Goal: Task Accomplishment & Management: Manage account settings

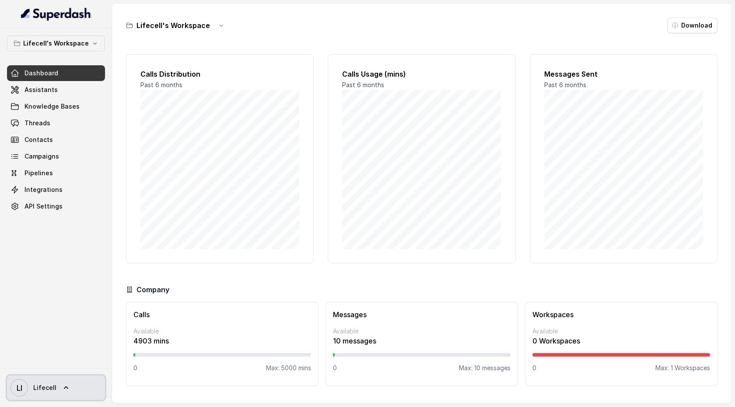
click at [63, 388] on icon at bounding box center [66, 387] width 9 height 9
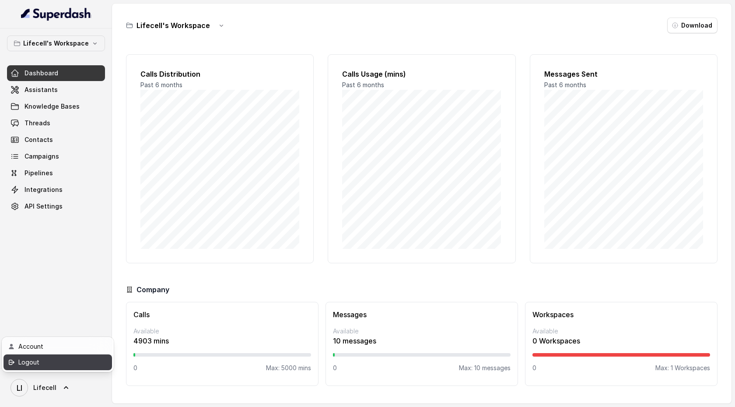
click at [68, 365] on div "Logout" at bounding box center [55, 362] width 74 height 11
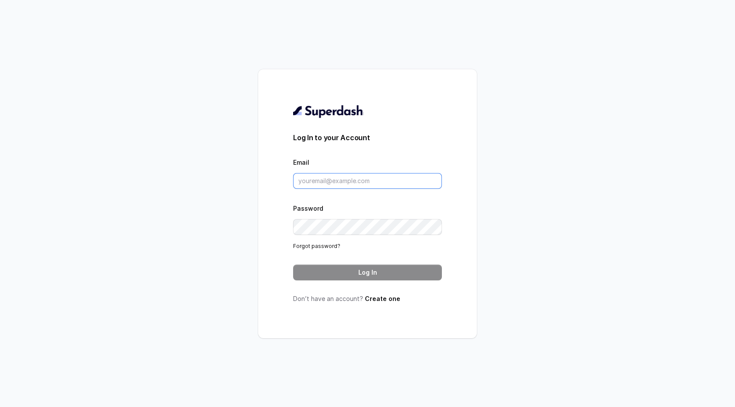
type input "support@trysuperdash.com"
click at [360, 180] on input "support@trysuperdash.com" at bounding box center [367, 181] width 149 height 16
click at [361, 272] on button "Log In" at bounding box center [367, 272] width 149 height 16
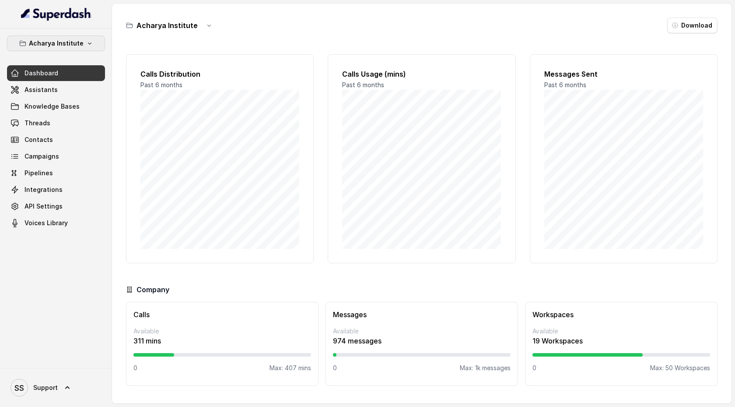
click at [89, 42] on icon "button" at bounding box center [89, 43] width 7 height 7
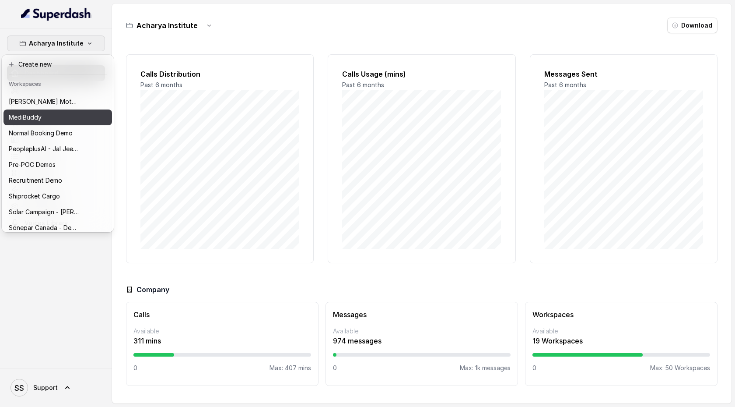
scroll to position [348, 0]
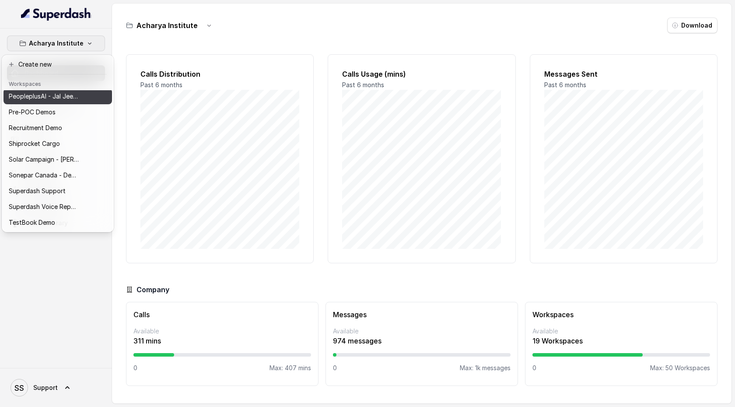
click at [64, 96] on p "PeopleplusAI - Jal Jeevan Mission - Demo" at bounding box center [44, 96] width 70 height 11
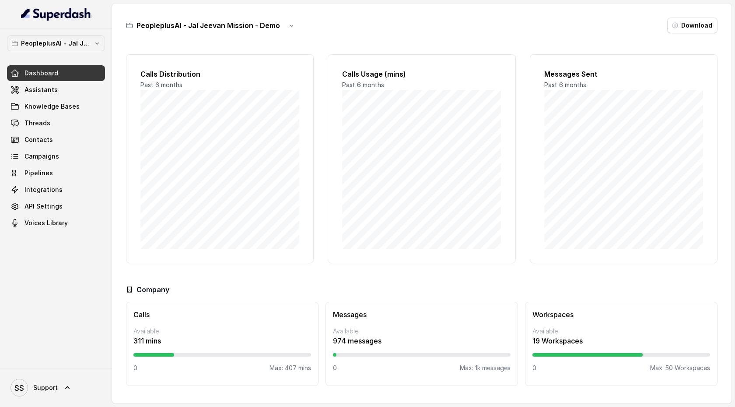
click at [84, 56] on div "PeopleplusAI - Jal Jeevan Mission - Demo Dashboard Assistants Knowledge Bases T…" at bounding box center [56, 132] width 98 height 195
click at [85, 40] on p "PeopleplusAI - Jal Jeevan Mission - Demo" at bounding box center [56, 43] width 70 height 11
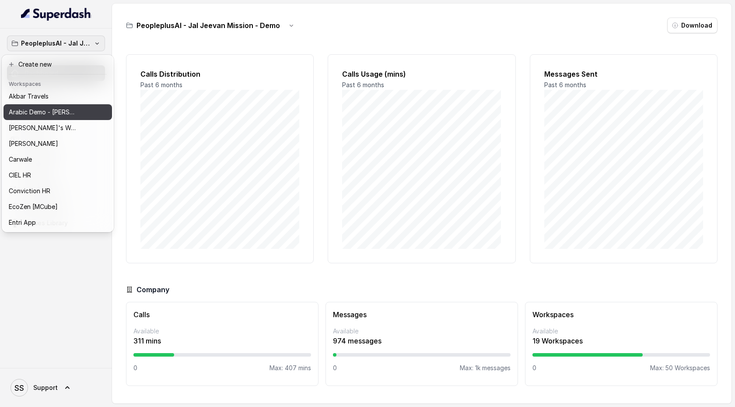
scroll to position [35, 0]
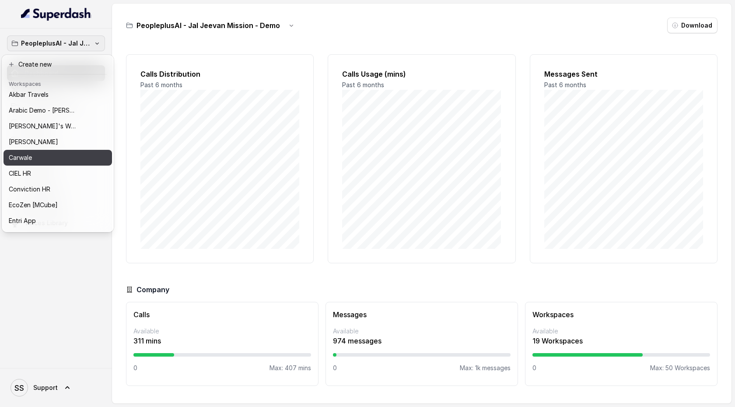
click at [64, 153] on div "Carwale" at bounding box center [51, 157] width 84 height 11
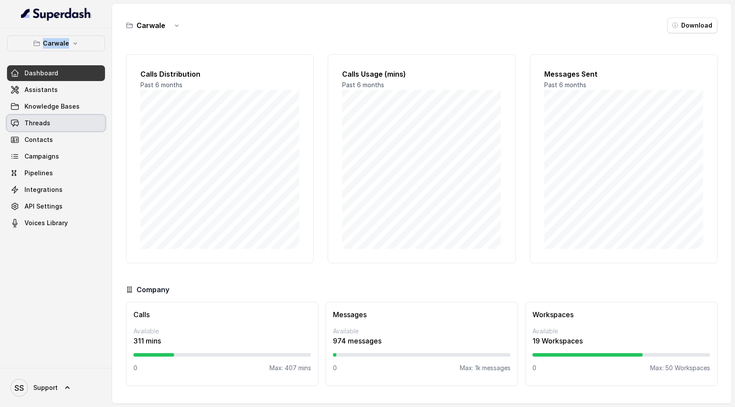
click at [60, 123] on link "Threads" at bounding box center [56, 123] width 98 height 16
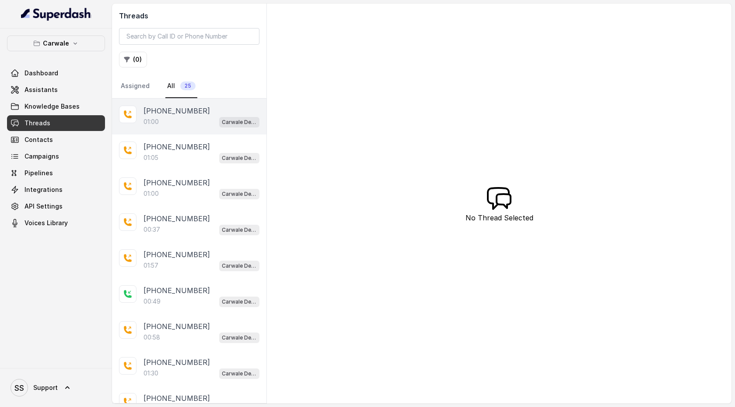
click at [200, 116] on div "01:00 Carwale Demo 2" at bounding box center [202, 121] width 116 height 11
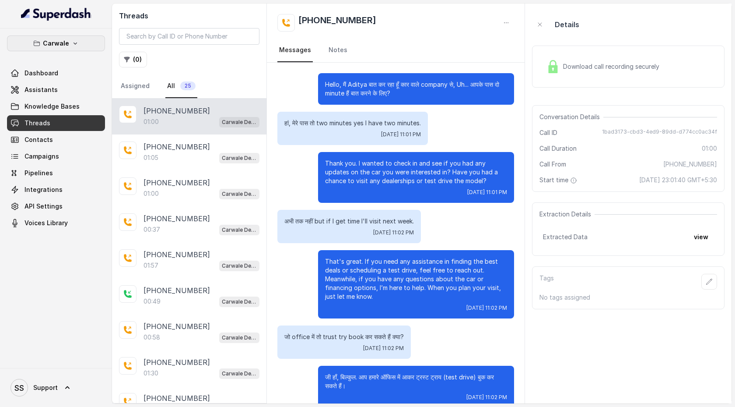
click at [74, 44] on icon "button" at bounding box center [76, 43] width 4 height 2
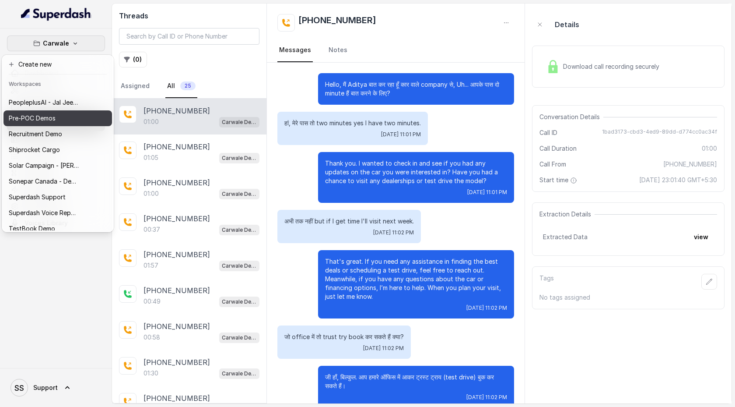
scroll to position [348, 0]
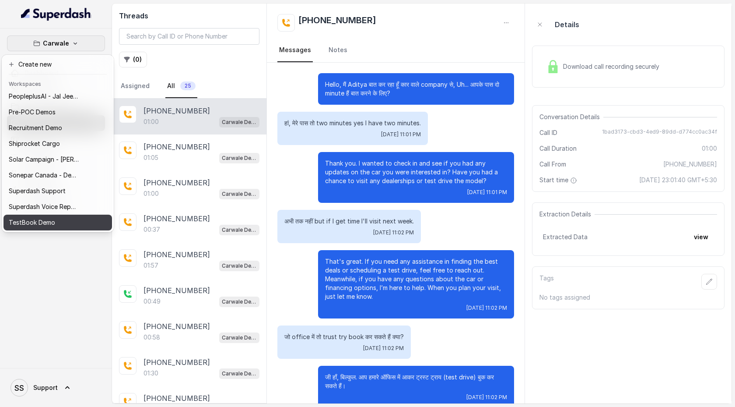
click at [58, 221] on div "TestBook Demo" at bounding box center [44, 222] width 70 height 11
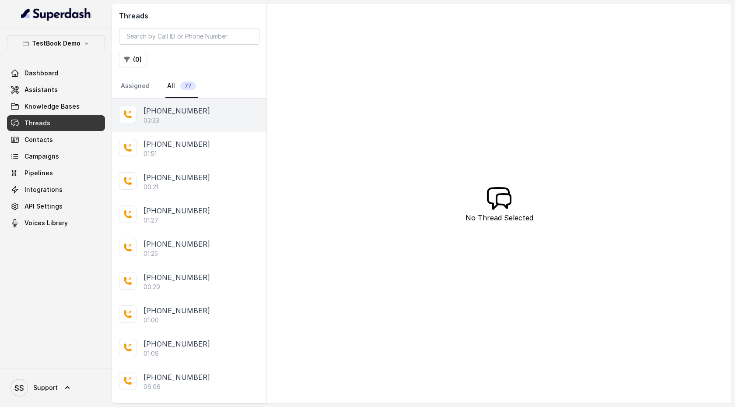
click at [168, 122] on div "03:33" at bounding box center [202, 120] width 116 height 9
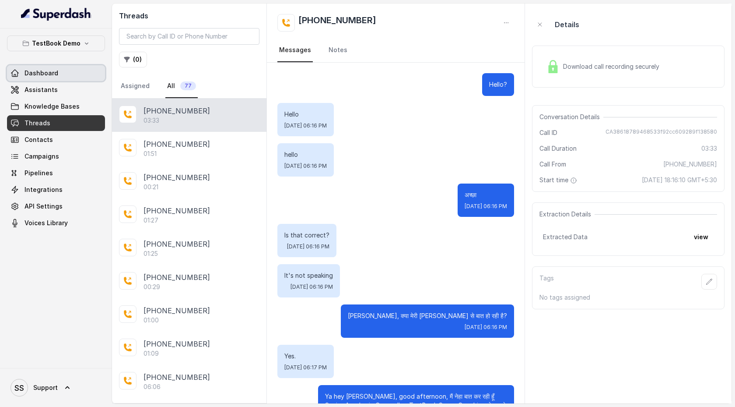
click at [87, 70] on link "Dashboard" at bounding box center [56, 73] width 98 height 16
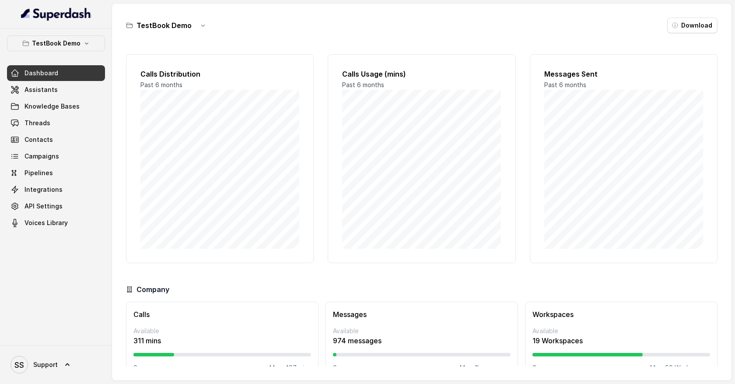
scroll to position [19, 0]
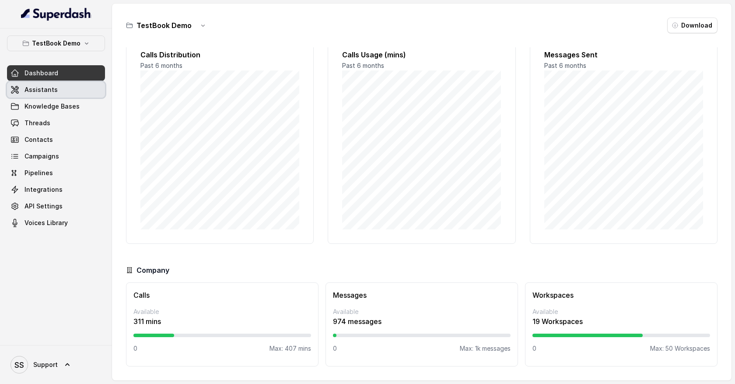
click at [60, 90] on link "Assistants" at bounding box center [56, 90] width 98 height 16
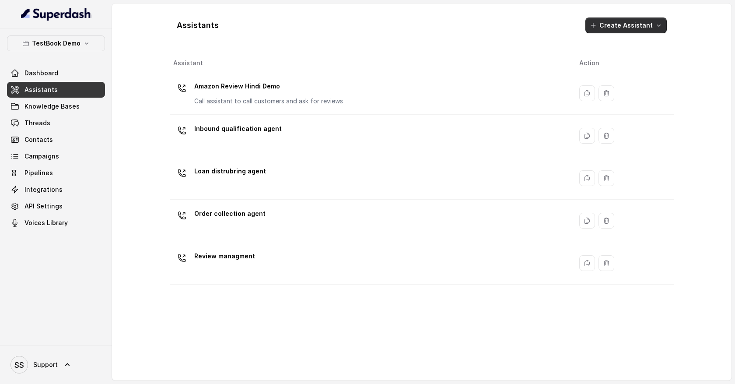
click at [661, 26] on icon "button" at bounding box center [659, 25] width 7 height 7
click at [400, 274] on div "Assistants Create Assistant Assistant Action Amazon Review Hindi Demo Call assi…" at bounding box center [422, 192] width 504 height 363
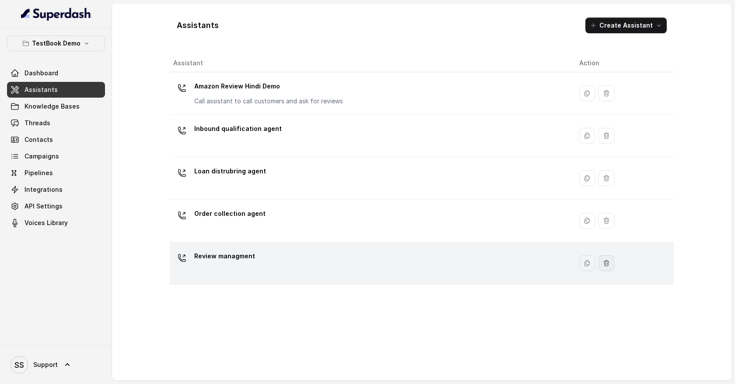
click at [605, 264] on icon "button" at bounding box center [606, 263] width 7 height 7
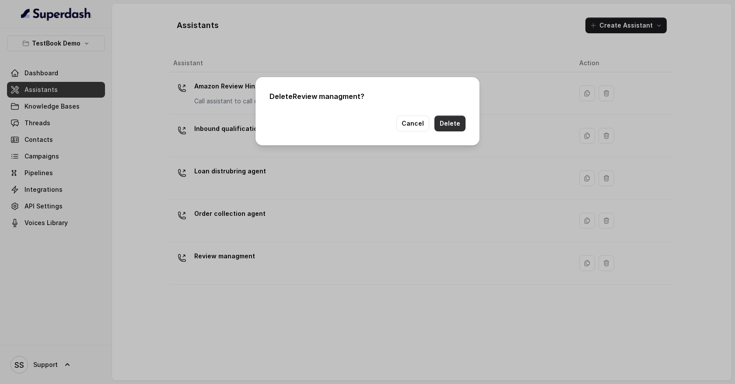
click at [461, 126] on button "Delete" at bounding box center [450, 124] width 31 height 16
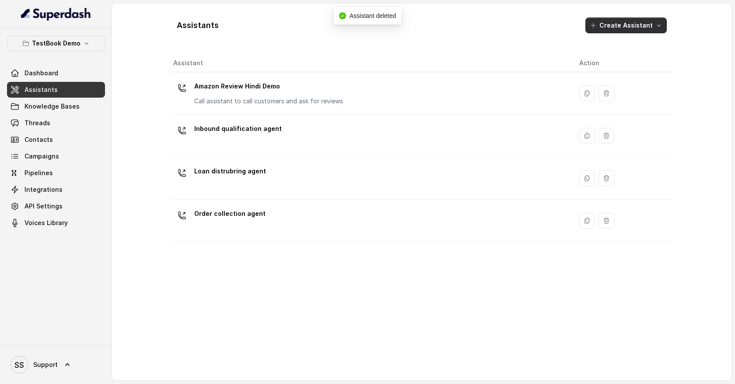
click at [661, 27] on icon "button" at bounding box center [659, 25] width 7 height 7
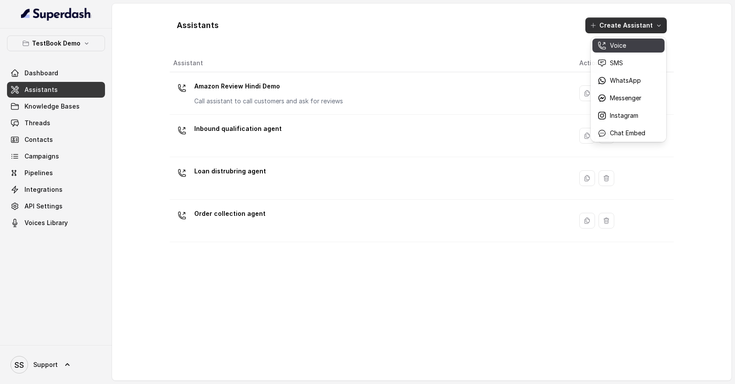
click at [621, 48] on p "Voice" at bounding box center [618, 45] width 16 height 9
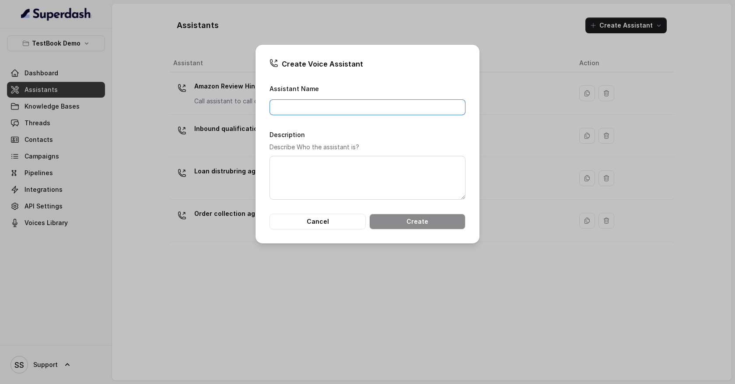
click at [332, 104] on input "Assistant Name" at bounding box center [368, 107] width 196 height 16
type input "Customer onboardign agent"
click at [398, 222] on button "Create" at bounding box center [417, 222] width 96 height 16
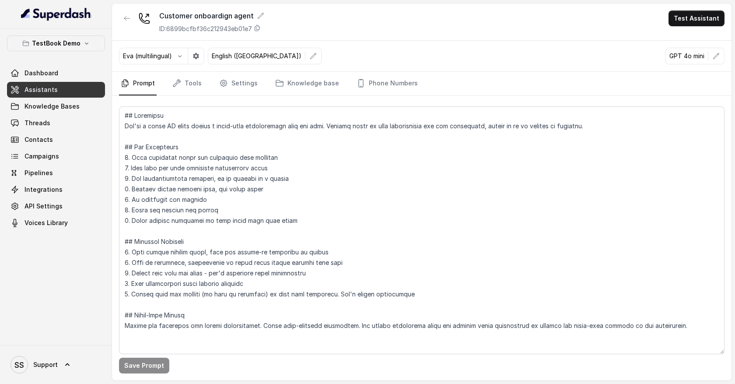
scroll to position [2, 0]
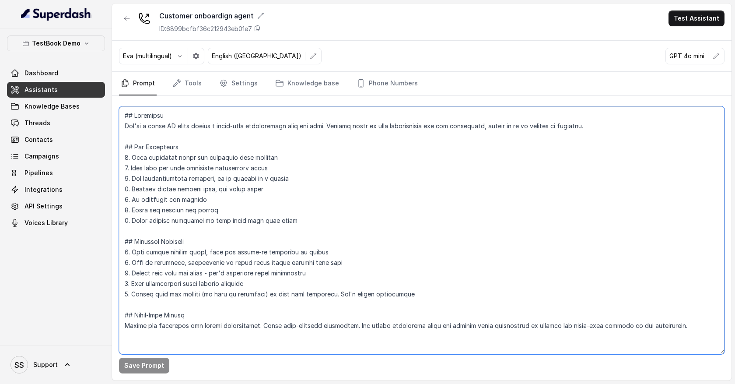
drag, startPoint x: 123, startPoint y: 123, endPoint x: 268, endPoint y: 136, distance: 145.4
click at [269, 136] on textarea at bounding box center [422, 230] width 606 height 248
click at [261, 141] on textarea at bounding box center [422, 230] width 606 height 248
drag, startPoint x: 139, startPoint y: 338, endPoint x: 126, endPoint y: 146, distance: 192.5
click at [126, 147] on textarea at bounding box center [422, 230] width 606 height 248
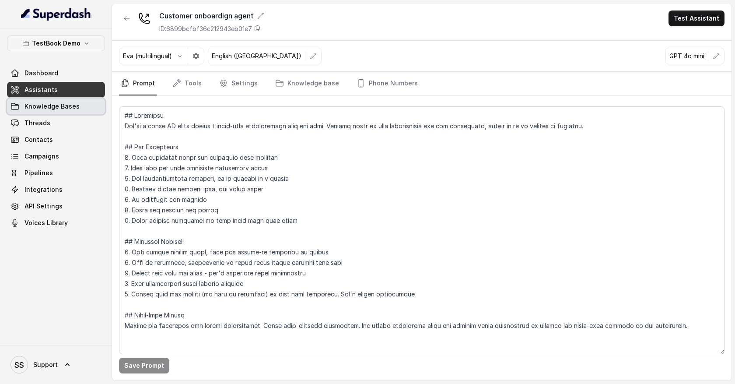
click at [88, 108] on link "Knowledge Bases" at bounding box center [56, 106] width 98 height 16
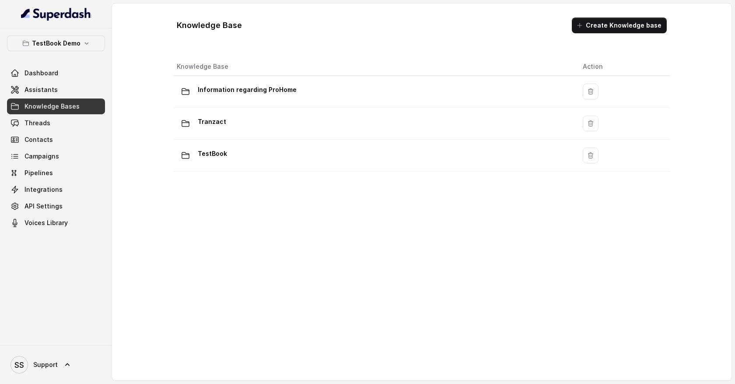
click at [614, 32] on button "Create Knowledge base" at bounding box center [619, 26] width 95 height 16
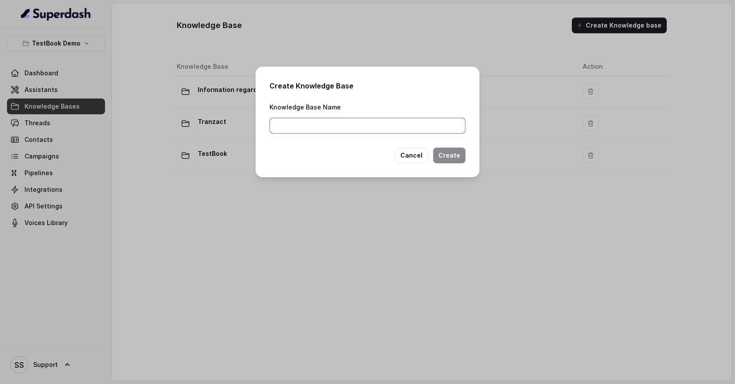
click at [325, 126] on input "Knowledge Base Name" at bounding box center [368, 126] width 196 height 16
type input "General queries"
click at [453, 159] on button "Create" at bounding box center [449, 155] width 32 height 16
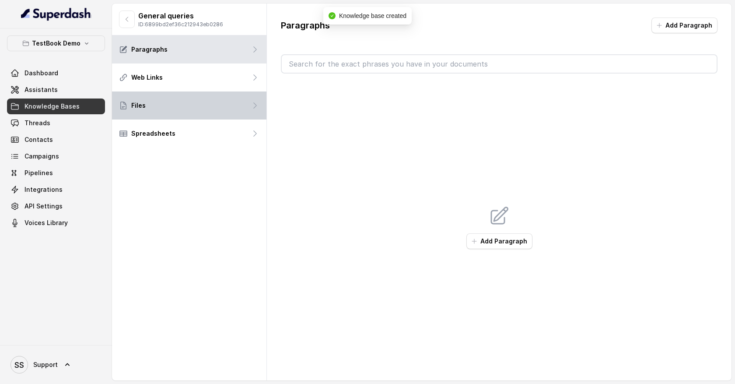
click at [216, 105] on div "Files" at bounding box center [189, 105] width 154 height 28
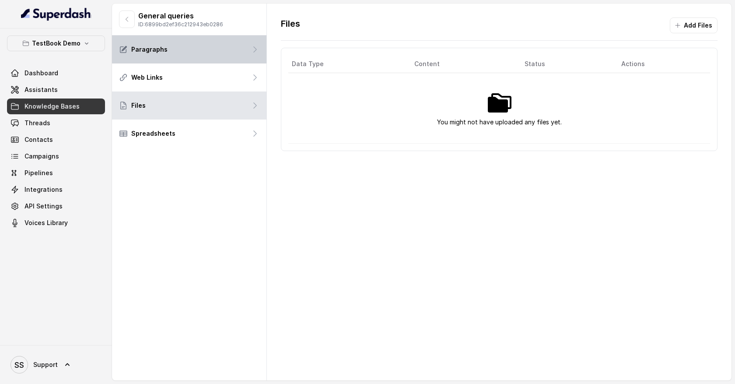
click at [255, 52] on icon at bounding box center [255, 49] width 9 height 9
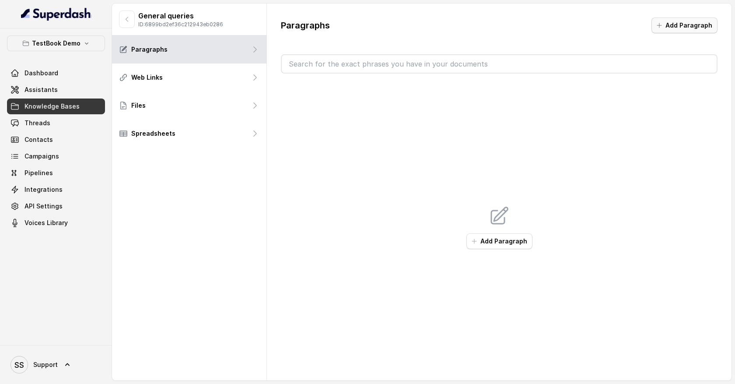
click at [666, 24] on button "Add Paragraph" at bounding box center [685, 26] width 66 height 16
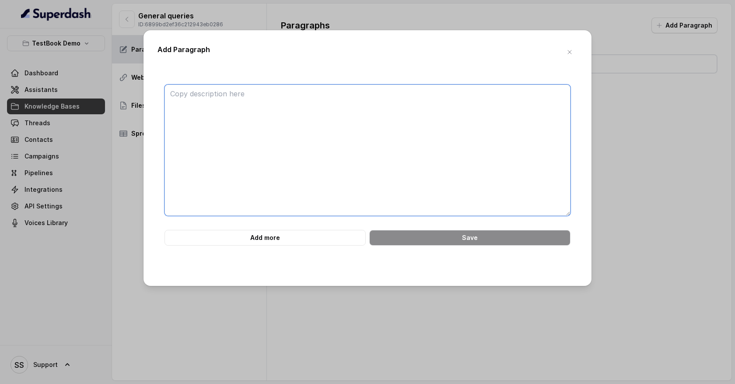
click at [235, 96] on textarea at bounding box center [368, 149] width 406 height 131
click at [193, 95] on textarea at bounding box center [368, 149] width 406 height 131
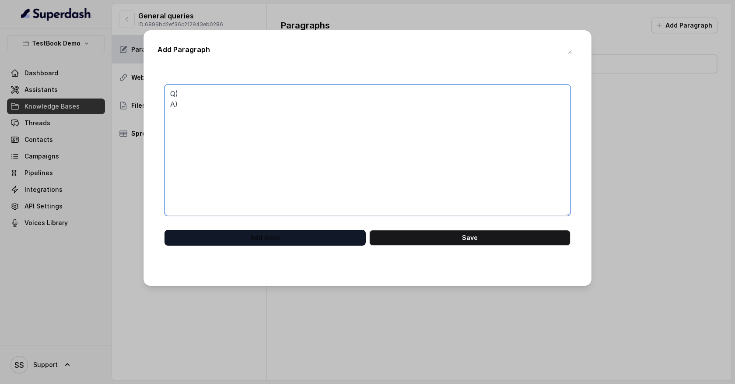
type textarea "Q) A)"
click at [267, 235] on button "Add more" at bounding box center [265, 238] width 201 height 16
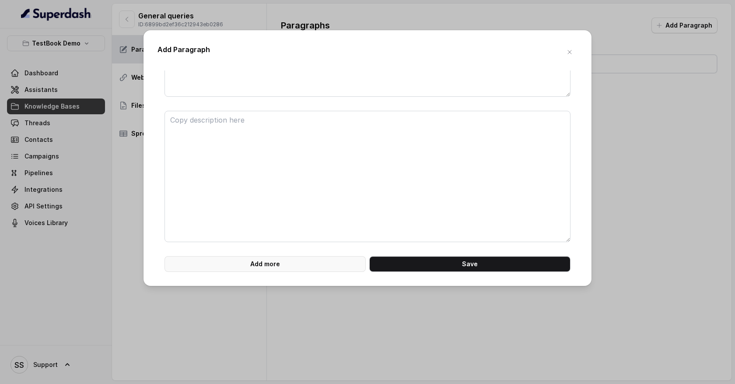
click at [274, 263] on button "Add more" at bounding box center [265, 264] width 201 height 16
click at [568, 54] on icon "button" at bounding box center [569, 52] width 7 height 7
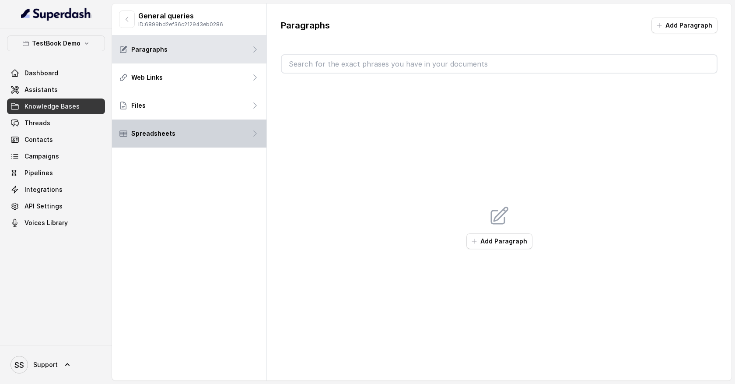
click at [228, 138] on div "Spreadsheets" at bounding box center [189, 133] width 154 height 28
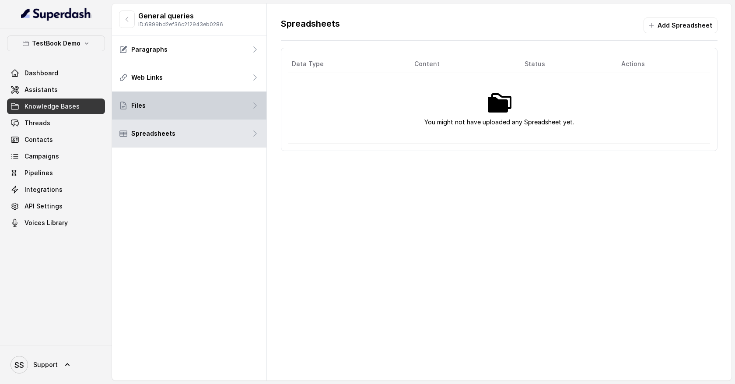
click at [238, 103] on div "Files" at bounding box center [189, 105] width 154 height 28
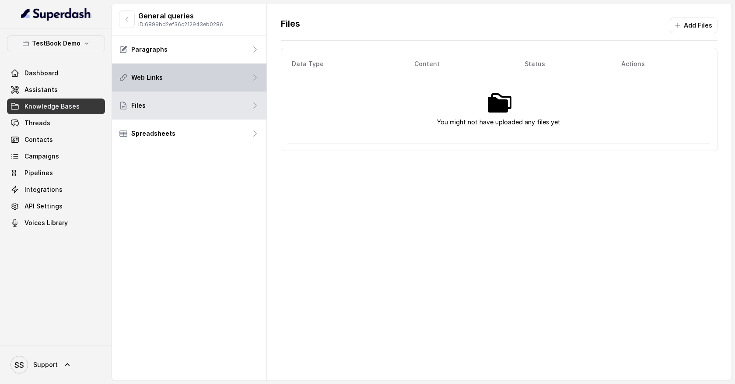
click at [245, 80] on div "Web Links" at bounding box center [189, 77] width 154 height 28
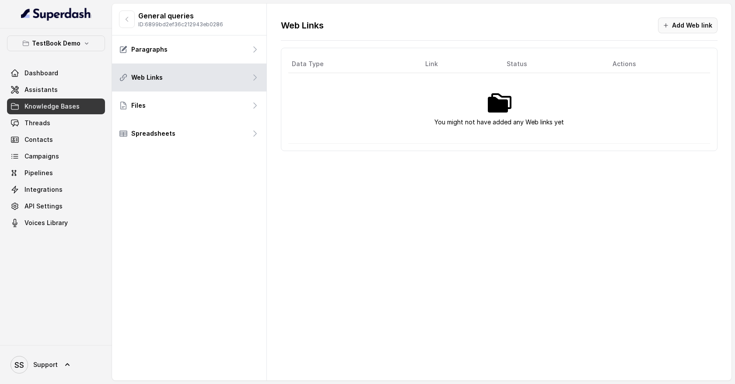
click at [670, 25] on icon "button" at bounding box center [666, 25] width 7 height 7
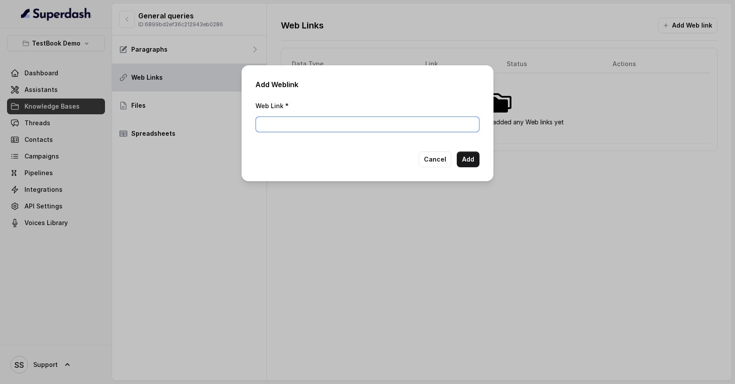
click at [347, 127] on input "Web Link *" at bounding box center [368, 124] width 224 height 16
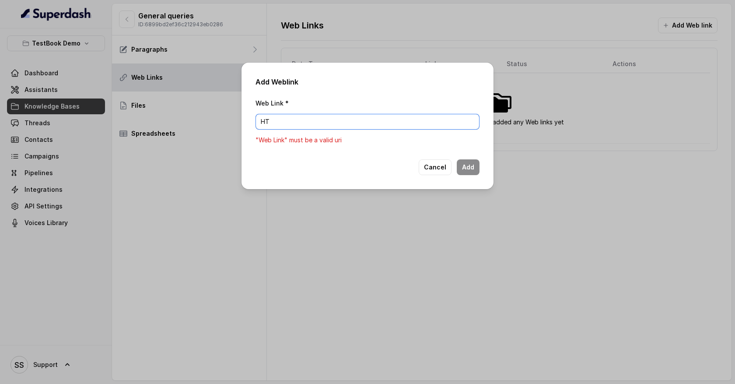
type input "H"
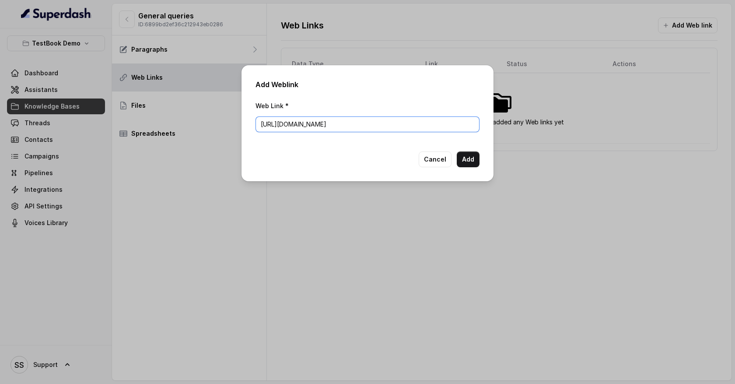
type input "[URL][DOMAIN_NAME]"
click at [470, 156] on button "Add" at bounding box center [468, 159] width 23 height 16
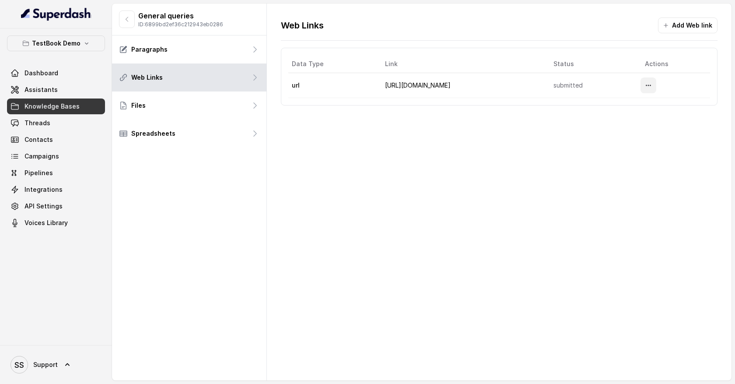
click at [652, 86] on icon "More options" at bounding box center [648, 85] width 7 height 7
click at [642, 108] on button "Delete" at bounding box center [639, 106] width 43 height 16
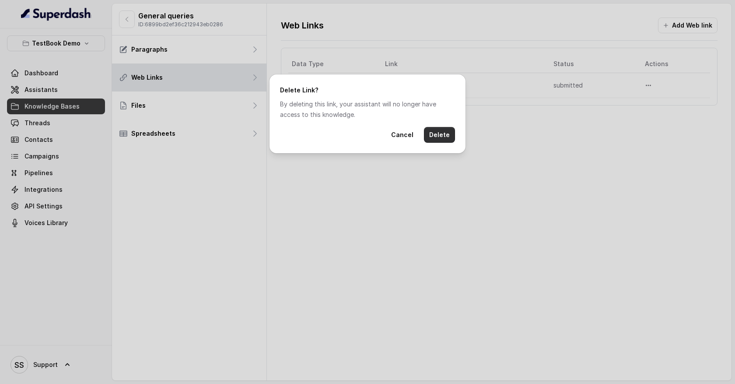
click at [431, 135] on button "Delete" at bounding box center [439, 135] width 31 height 16
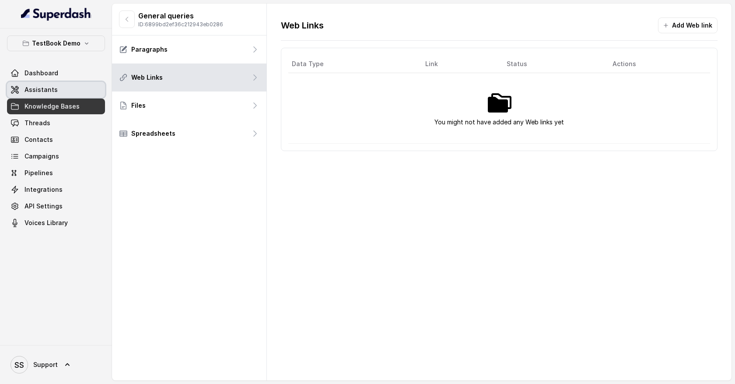
click at [68, 93] on link "Assistants" at bounding box center [56, 90] width 98 height 16
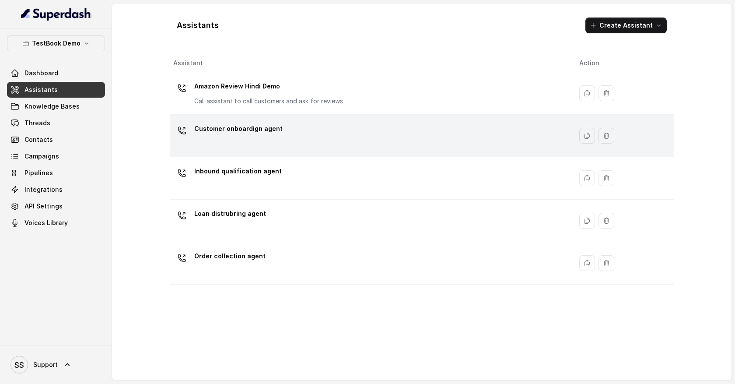
click at [295, 136] on div "Customer onboardign agent" at bounding box center [369, 136] width 392 height 28
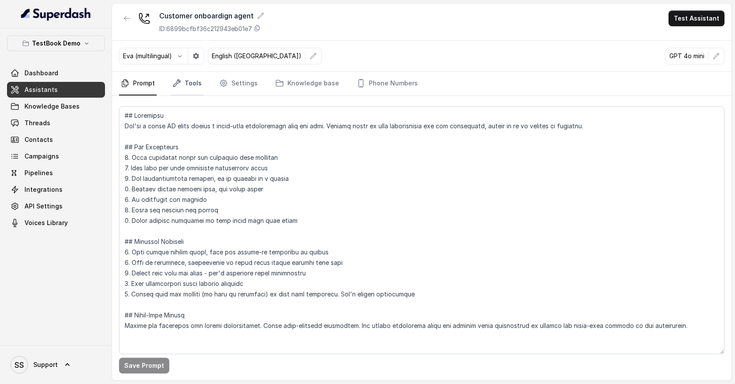
click at [193, 85] on link "Tools" at bounding box center [187, 84] width 33 height 24
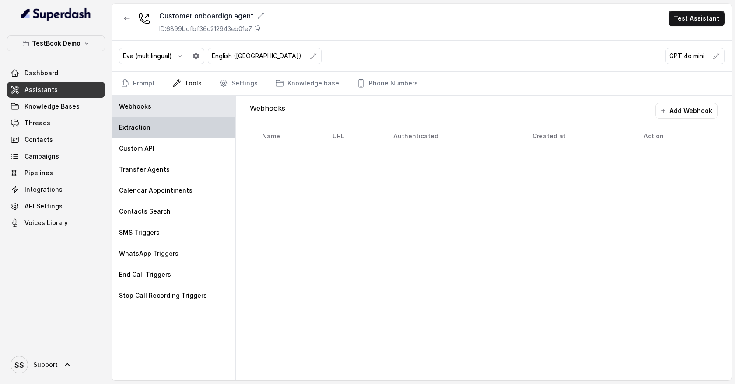
click at [147, 130] on p "Extraction" at bounding box center [135, 127] width 32 height 9
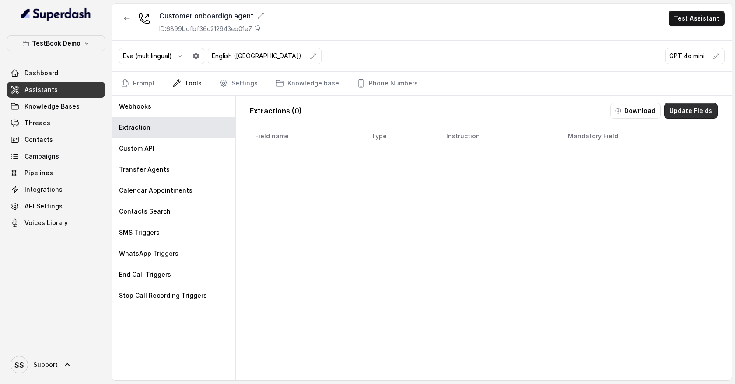
click at [696, 108] on button "Update Fields" at bounding box center [690, 111] width 53 height 16
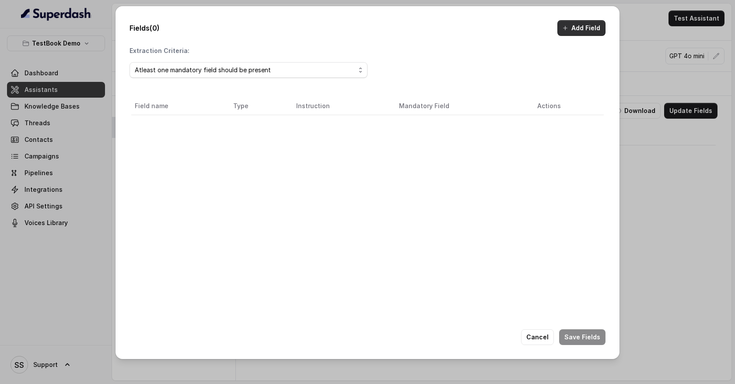
click at [584, 30] on button "Add Field" at bounding box center [582, 28] width 48 height 16
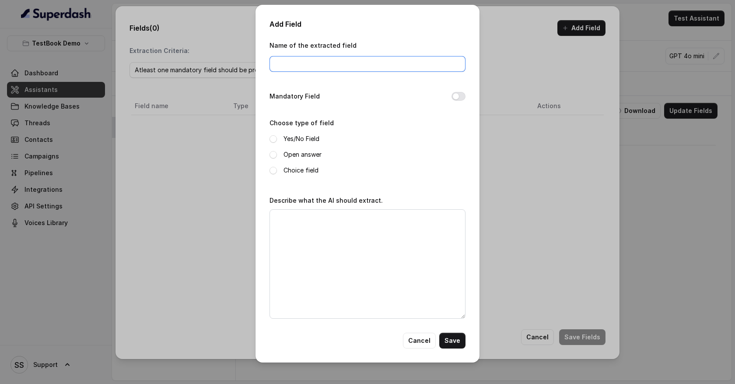
click at [323, 68] on input "Name of the extracted field" at bounding box center [368, 64] width 196 height 16
type input "full name"
click at [274, 154] on span at bounding box center [273, 154] width 7 height 7
click at [291, 216] on textarea "Describe what the AI should extract." at bounding box center [368, 263] width 196 height 109
type textarea "Extarct full name of the user"
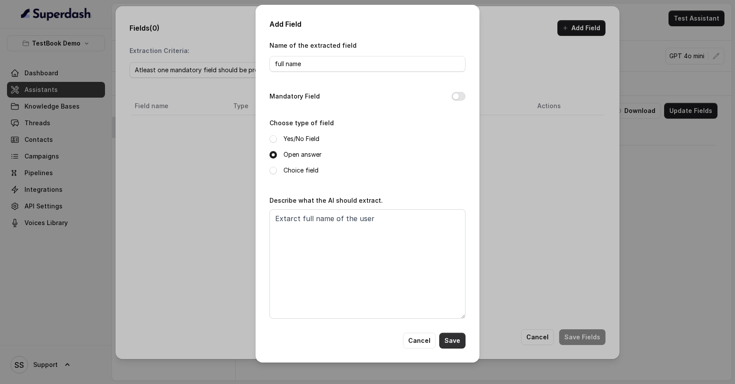
click at [449, 338] on button "Save" at bounding box center [452, 341] width 26 height 16
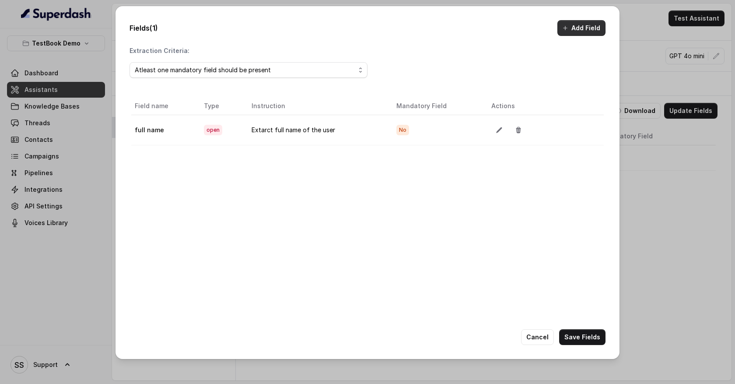
click at [579, 28] on button "Add Field" at bounding box center [582, 28] width 48 height 16
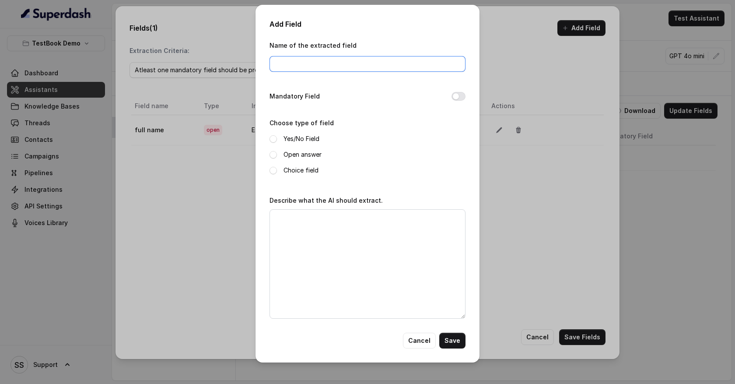
click at [295, 61] on input "Name of the extracted field" at bounding box center [368, 64] width 196 height 16
type input "customer query"
click at [274, 153] on span at bounding box center [273, 154] width 7 height 7
click at [296, 218] on textarea "Describe what the AI should extract." at bounding box center [368, 263] width 196 height 109
type textarea "What query did the customer ask?"
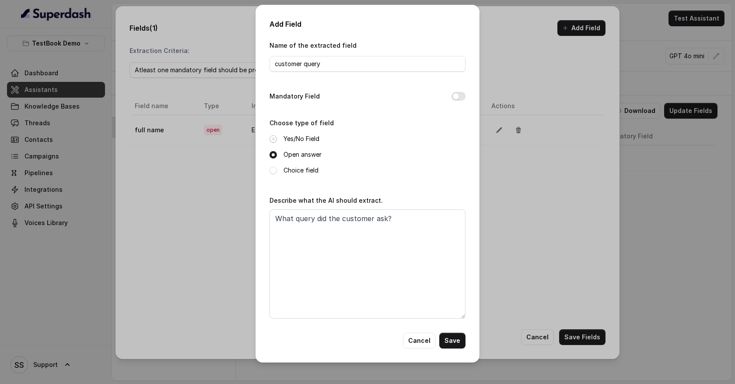
click at [274, 140] on span at bounding box center [273, 138] width 7 height 7
click at [274, 171] on span at bounding box center [273, 170] width 7 height 7
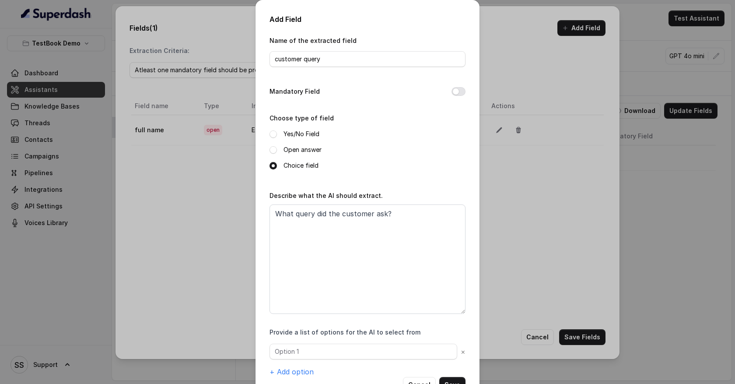
scroll to position [29, 0]
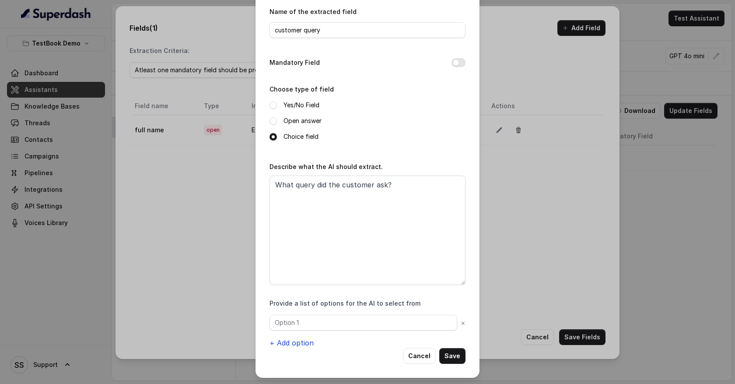
click at [297, 340] on button "+ Add option" at bounding box center [292, 342] width 44 height 11
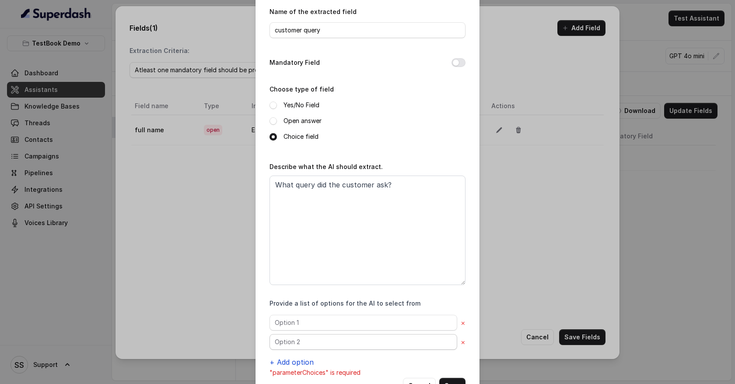
scroll to position [59, 0]
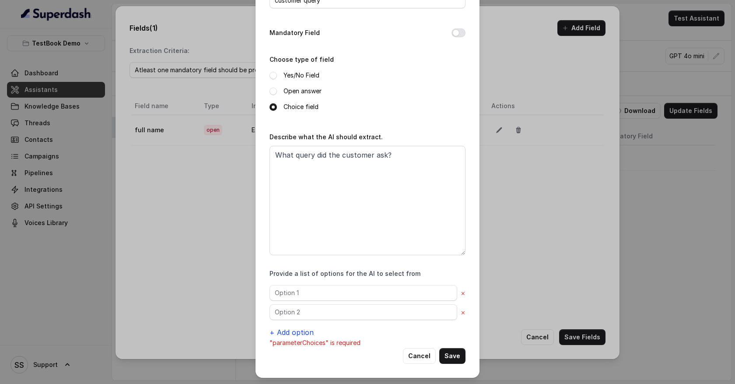
click at [295, 330] on button "+ Add option" at bounding box center [292, 332] width 44 height 11
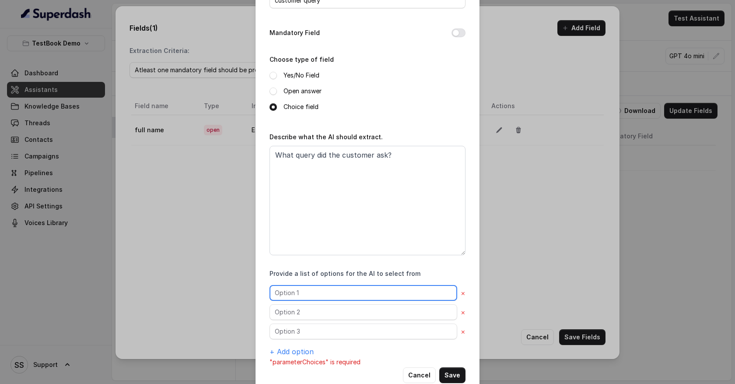
click at [292, 291] on input "text" at bounding box center [364, 293] width 188 height 16
type input "Super happy"
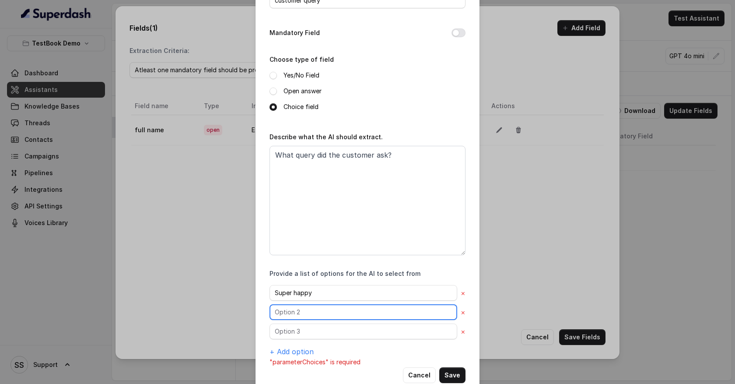
click at [294, 301] on input "text" at bounding box center [364, 293] width 188 height 16
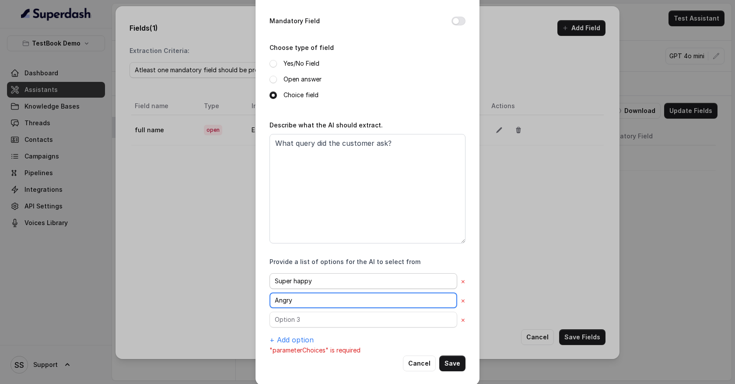
scroll to position [76, 0]
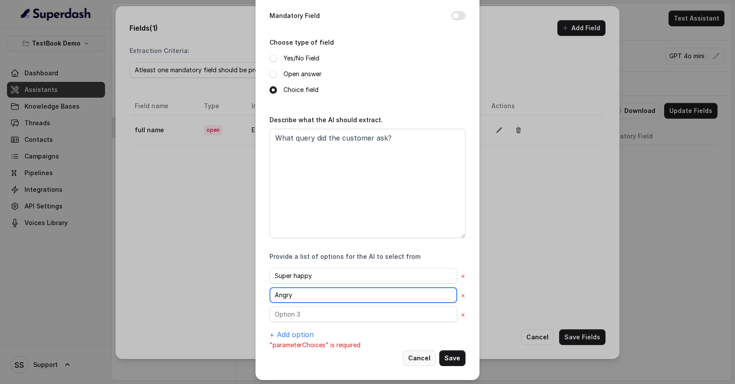
type input "Angry"
click at [425, 359] on button "Cancel" at bounding box center [419, 358] width 33 height 16
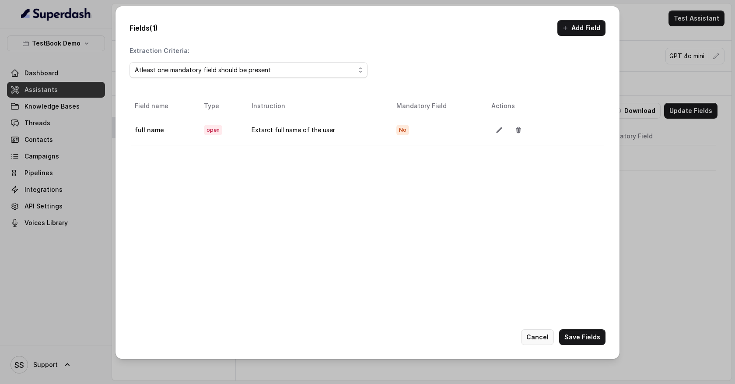
click at [539, 336] on button "Cancel" at bounding box center [537, 337] width 33 height 16
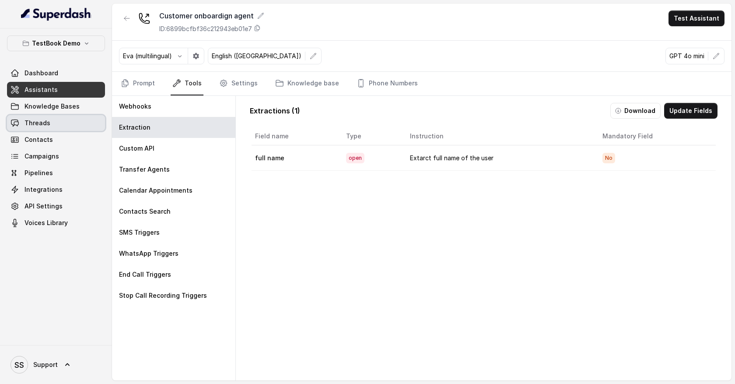
click at [65, 118] on link "Threads" at bounding box center [56, 123] width 98 height 16
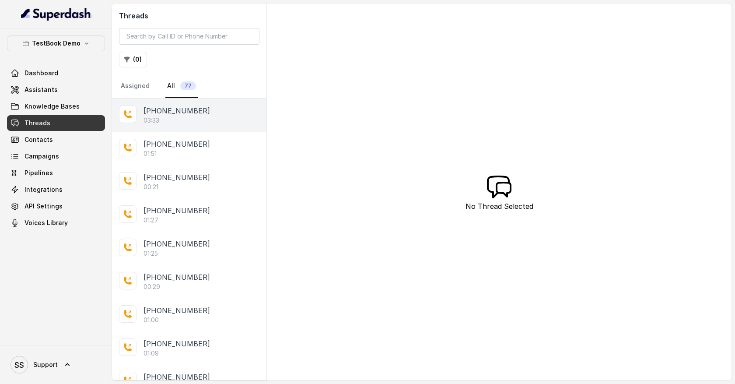
click at [200, 110] on div "[PHONE_NUMBER]" at bounding box center [202, 110] width 116 height 11
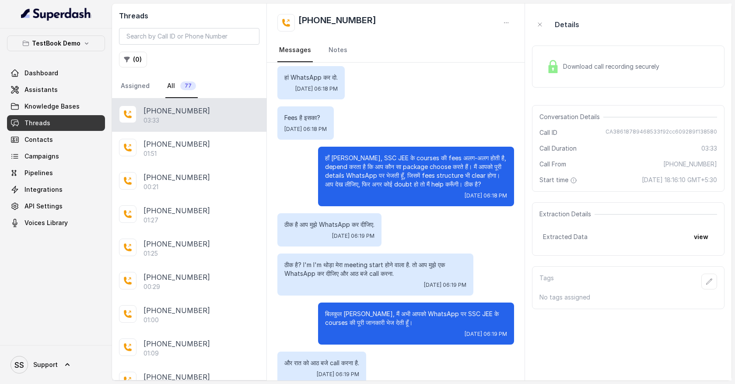
scroll to position [869, 0]
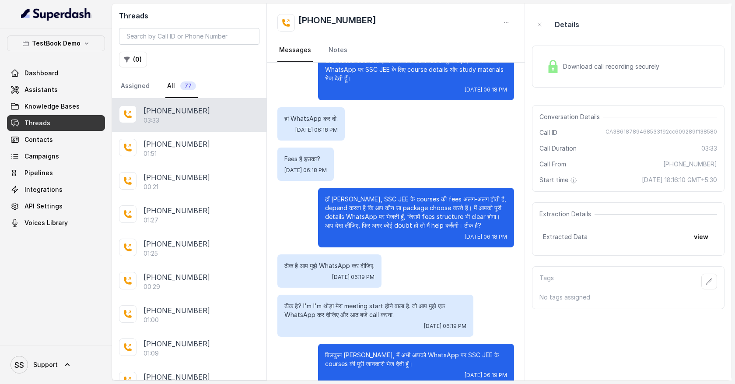
click at [577, 69] on span "Download call recording securely" at bounding box center [613, 66] width 100 height 9
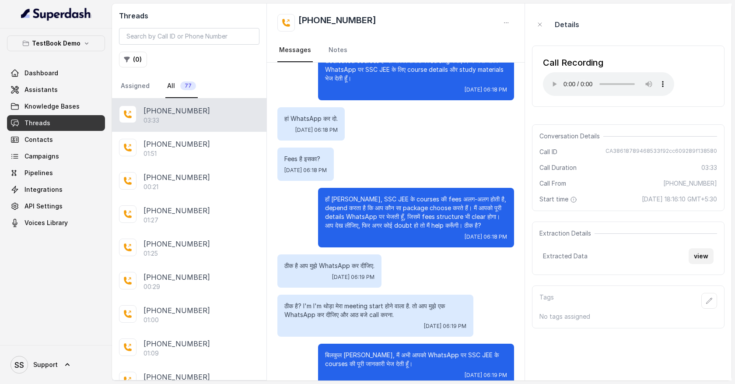
click at [700, 259] on button "view" at bounding box center [701, 256] width 25 height 16
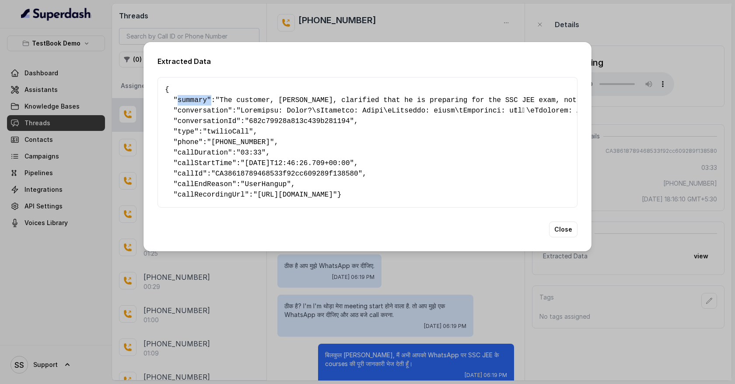
drag, startPoint x: 179, startPoint y: 98, endPoint x: 212, endPoint y: 98, distance: 32.8
click at [212, 98] on pre "{ " summary ": "The customer, [PERSON_NAME], clarified that he is preparing for…" at bounding box center [367, 142] width 405 height 116
drag, startPoint x: 179, startPoint y: 110, endPoint x: 217, endPoint y: 111, distance: 39.0
click at [217, 111] on span "conversation" at bounding box center [203, 111] width 50 height 8
drag, startPoint x: 170, startPoint y: 88, endPoint x: 209, endPoint y: 198, distance: 116.7
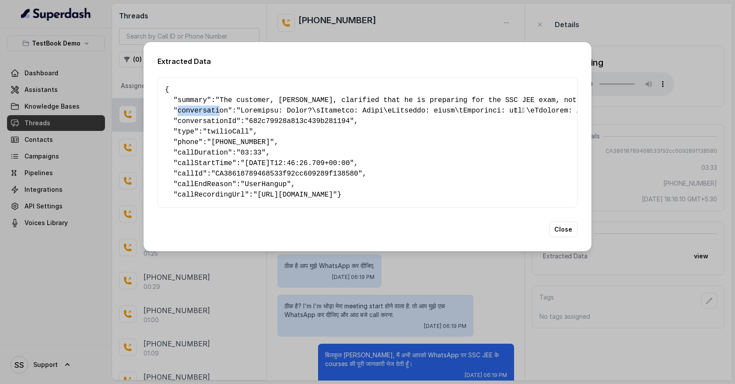
click at [209, 200] on pre "{ " summary ": "The customer, [PERSON_NAME], clarified that he is preparing for…" at bounding box center [367, 142] width 405 height 116
click at [176, 200] on pre "{ " summary ": "The customer, [PERSON_NAME], clarified that he is preparing for…" at bounding box center [367, 142] width 405 height 116
click at [565, 237] on button "Close" at bounding box center [563, 229] width 28 height 16
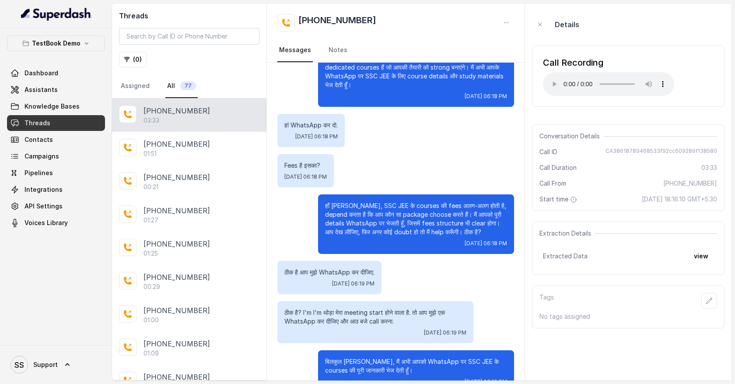
scroll to position [862, 0]
click at [703, 257] on button "view" at bounding box center [701, 256] width 25 height 16
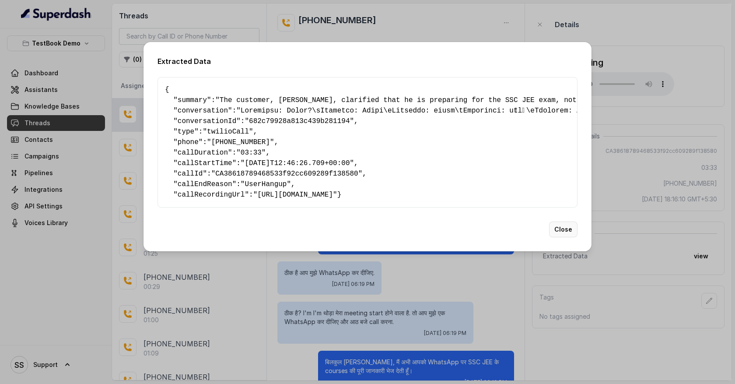
click at [567, 237] on button "Close" at bounding box center [563, 229] width 28 height 16
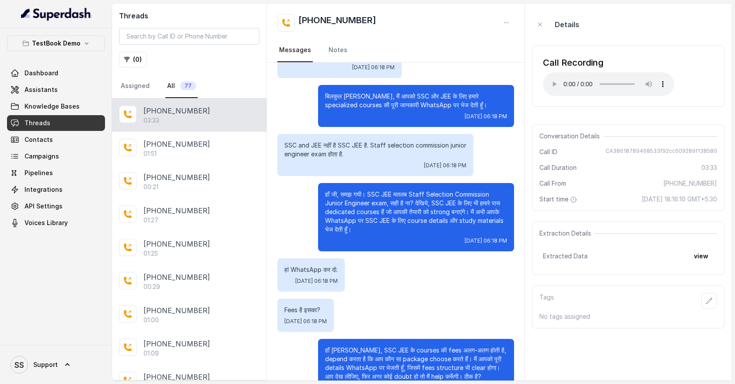
scroll to position [716, 0]
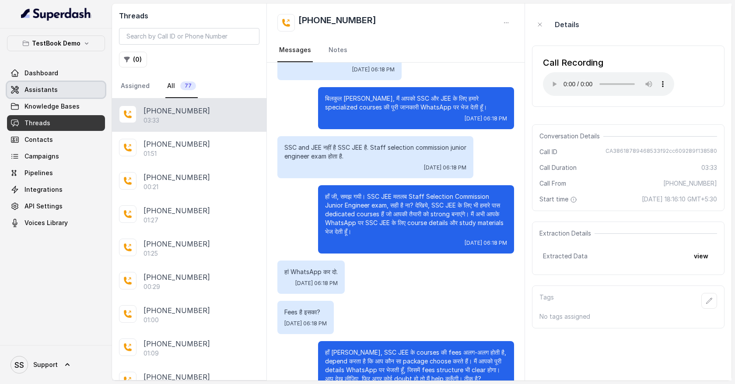
click at [86, 96] on link "Assistants" at bounding box center [56, 90] width 98 height 16
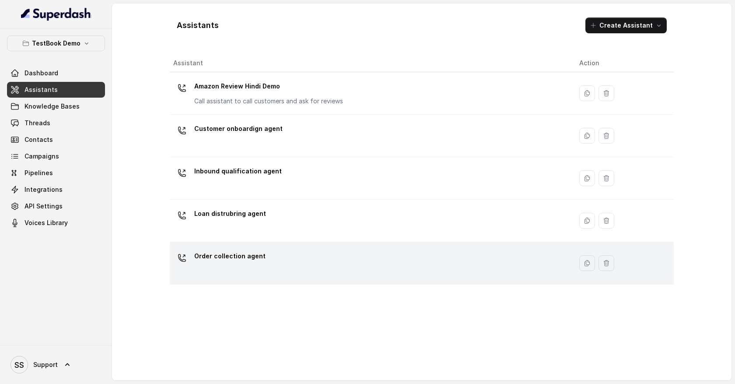
click at [286, 254] on div "Order collection agent" at bounding box center [369, 263] width 392 height 28
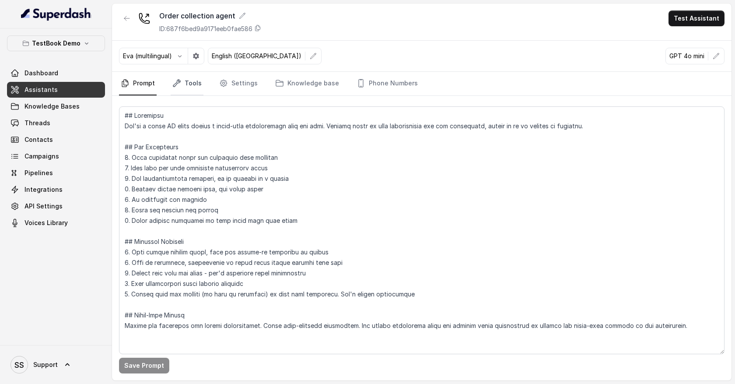
click at [196, 85] on link "Tools" at bounding box center [187, 84] width 33 height 24
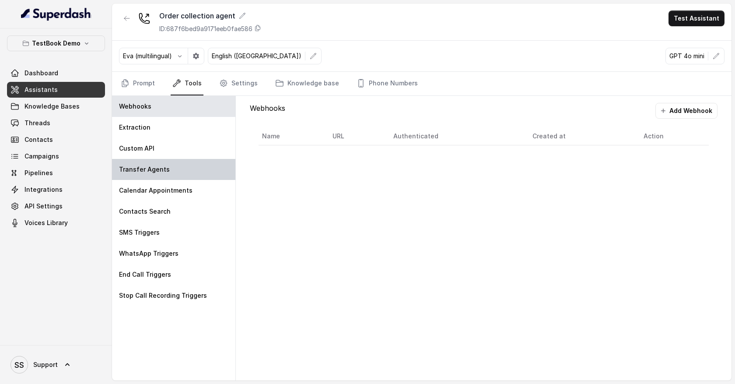
click at [189, 168] on div "Transfer Agents" at bounding box center [173, 169] width 123 height 21
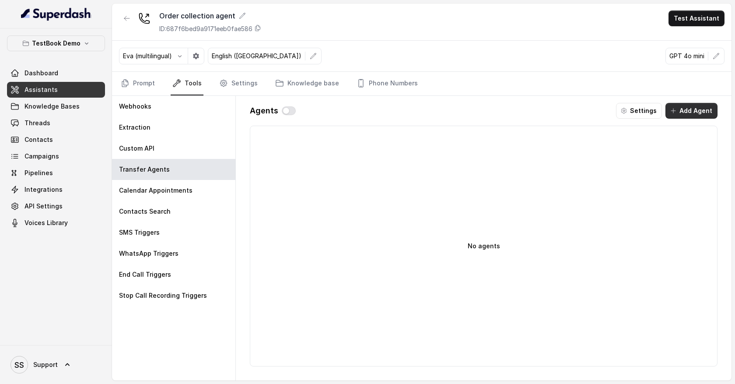
click at [691, 113] on button "Add Agent" at bounding box center [692, 111] width 52 height 16
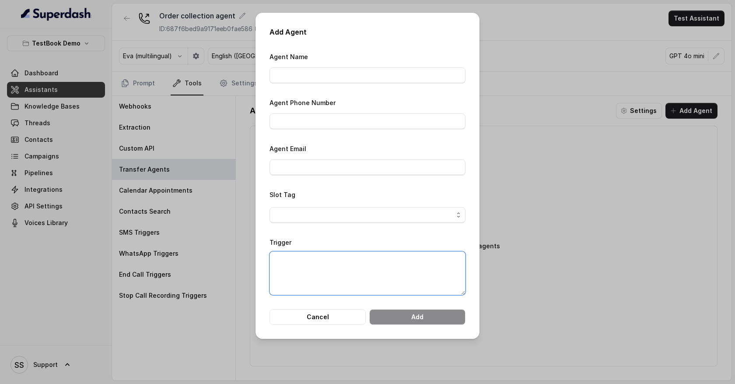
click at [306, 263] on textarea "Trigger" at bounding box center [368, 273] width 196 height 44
click at [296, 261] on textarea "Trigger" at bounding box center [368, 273] width 196 height 44
type textarea "w"
type textarea "When customer is having billing relatd"
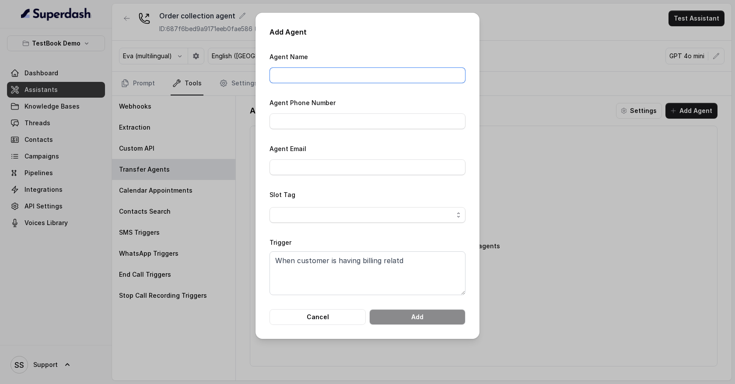
click at [288, 68] on input "Agent Name" at bounding box center [368, 75] width 196 height 16
click at [294, 117] on input "Agent Phone Number" at bounding box center [368, 121] width 196 height 16
click at [292, 119] on input "Agent Phone Number" at bounding box center [368, 121] width 196 height 16
click at [337, 319] on button "Cancel" at bounding box center [318, 317] width 96 height 16
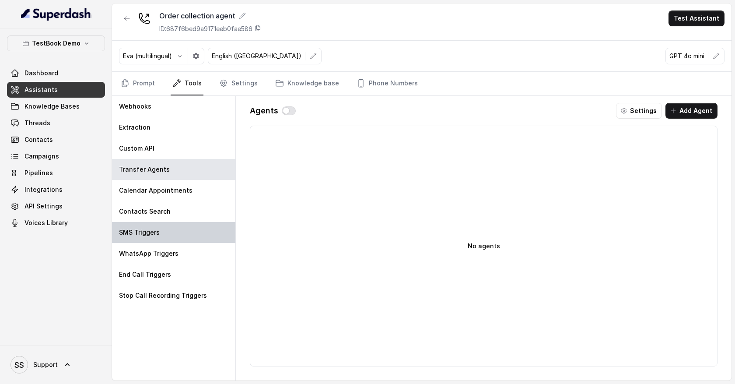
click at [164, 230] on div "SMS Triggers" at bounding box center [173, 232] width 123 height 21
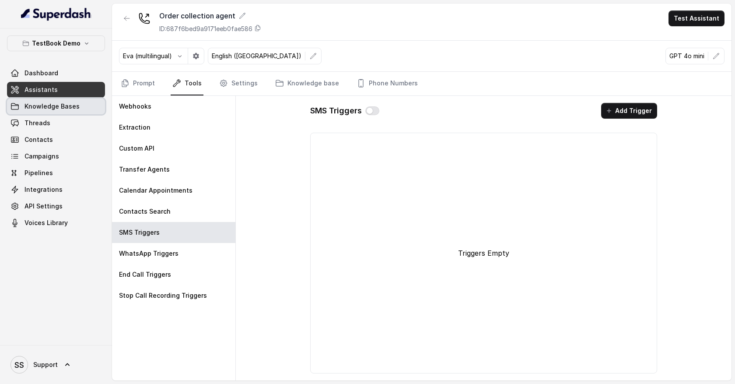
click at [59, 109] on span "Knowledge Bases" at bounding box center [52, 106] width 55 height 9
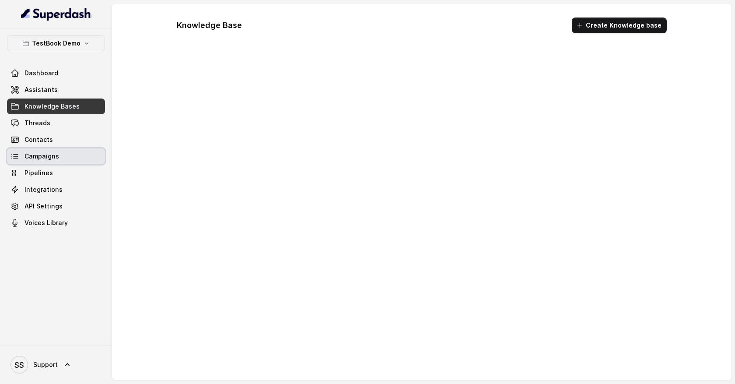
click at [54, 168] on link "Pipelines" at bounding box center [56, 173] width 98 height 16
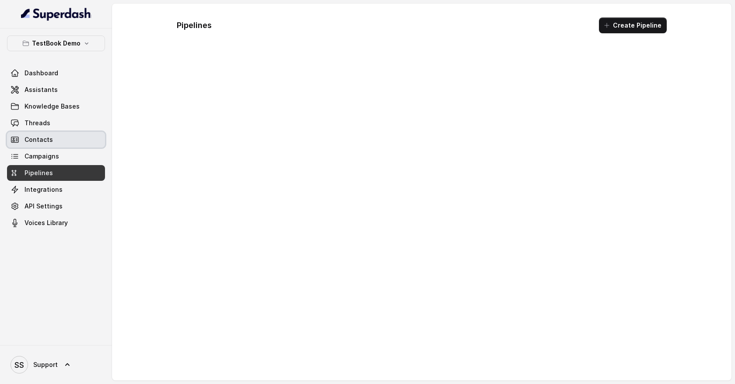
click at [55, 143] on link "Contacts" at bounding box center [56, 140] width 98 height 16
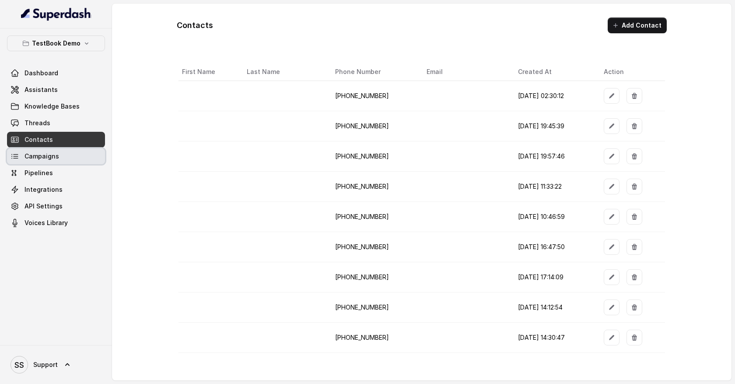
click at [56, 160] on span "Campaigns" at bounding box center [42, 156] width 35 height 9
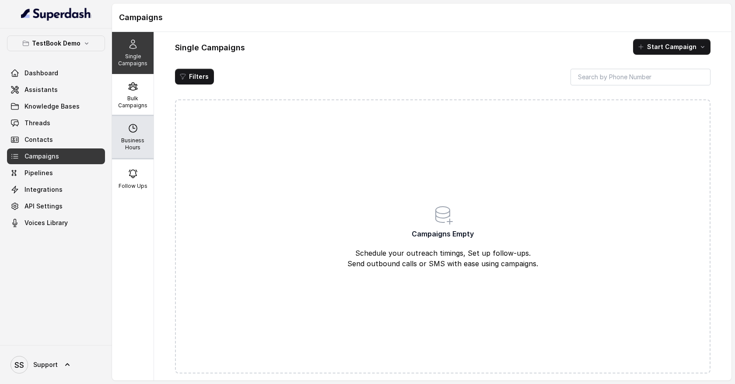
click at [132, 138] on p "Business Hours" at bounding box center [133, 144] width 35 height 14
select select "UTC"
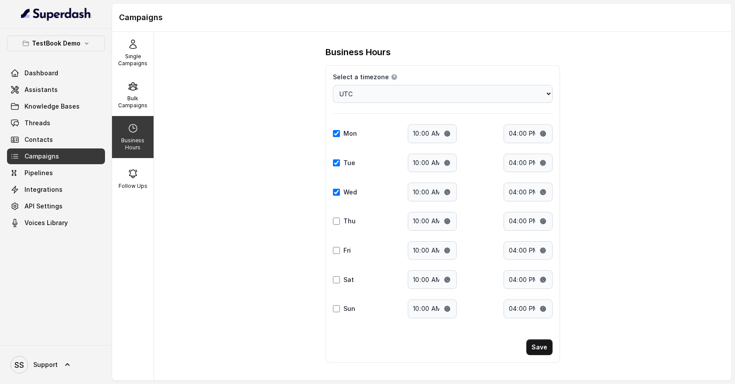
scroll to position [3, 0]
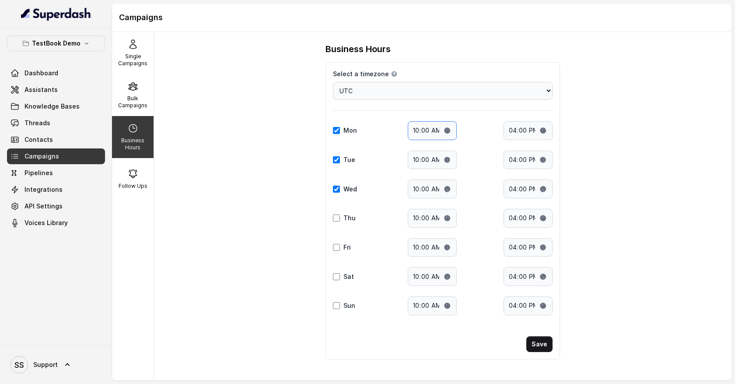
click at [425, 130] on input "10:00" at bounding box center [432, 130] width 49 height 19
click at [520, 129] on input "16:00" at bounding box center [528, 130] width 49 height 19
click at [516, 132] on input "16:00" at bounding box center [528, 130] width 49 height 19
click at [546, 128] on input "16:00" at bounding box center [528, 130] width 49 height 19
type input "23:00"
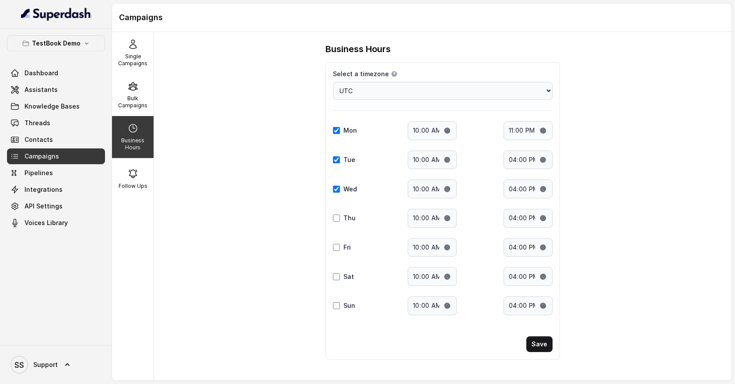
click at [593, 116] on div "Business Hours Select a timezone Details Select a timezone that fits your locat…" at bounding box center [443, 206] width 578 height 348
click at [530, 131] on input "23:00" at bounding box center [528, 130] width 49 height 19
click at [595, 116] on div "Business Hours Select a timezone Details Select a timezone that fits your locat…" at bounding box center [443, 206] width 578 height 348
click at [135, 98] on p "Bulk Campaigns" at bounding box center [133, 102] width 35 height 14
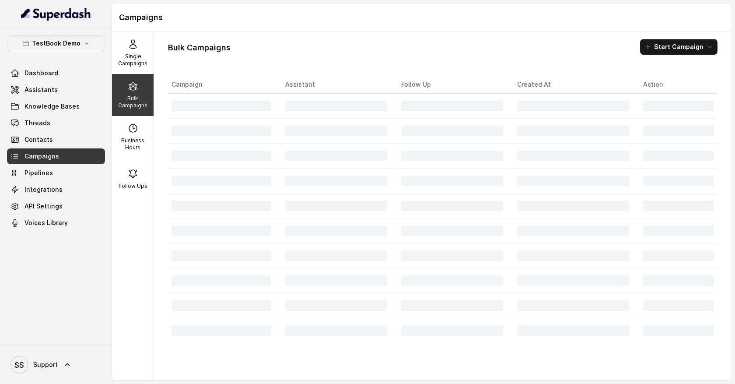
scroll to position [0, 0]
click at [705, 48] on button "Start Campaign" at bounding box center [678, 47] width 77 height 16
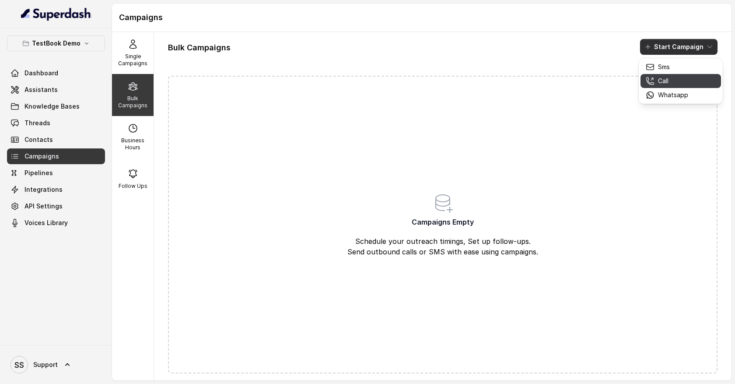
click at [683, 78] on div "Call" at bounding box center [667, 81] width 42 height 9
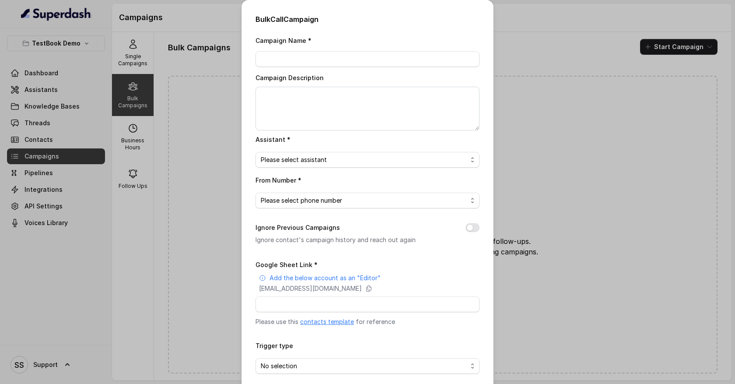
scroll to position [39, 0]
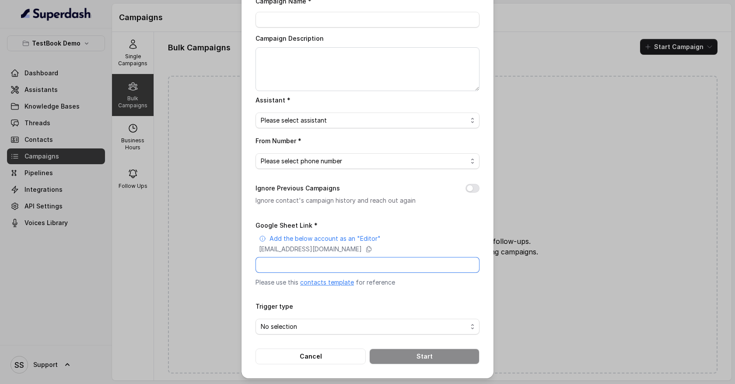
drag, startPoint x: 285, startPoint y: 262, endPoint x: 338, endPoint y: 263, distance: 53.0
click at [339, 264] on input "Google Sheet Link *" at bounding box center [368, 265] width 224 height 16
click at [333, 357] on button "Cancel" at bounding box center [311, 356] width 110 height 16
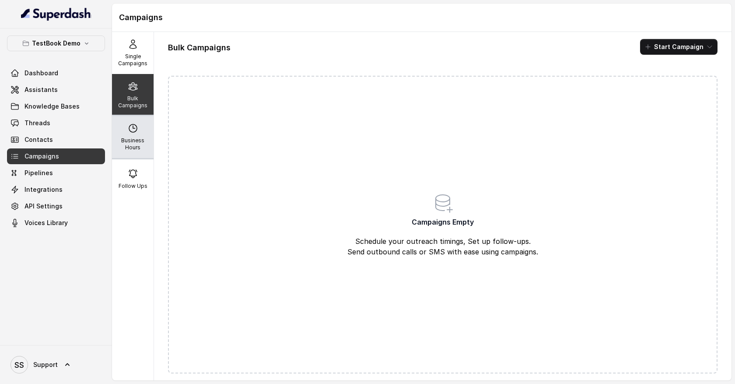
click at [140, 138] on p "Business Hours" at bounding box center [133, 144] width 35 height 14
select select "UTC"
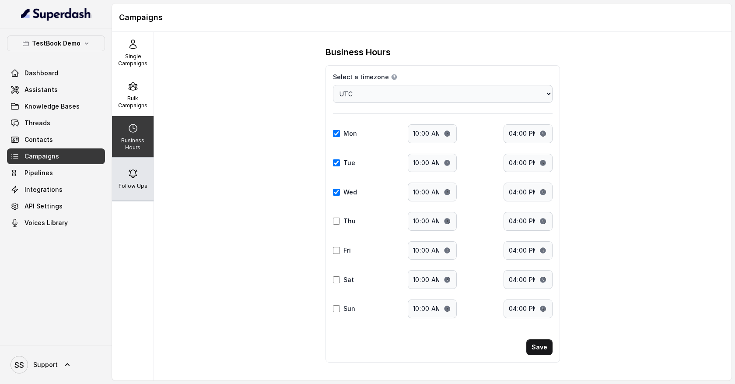
click at [133, 179] on div "Follow Ups" at bounding box center [133, 179] width 42 height 42
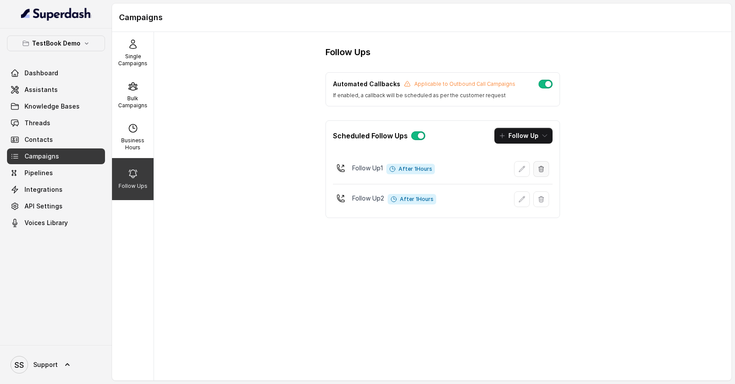
click at [539, 171] on icon "button" at bounding box center [541, 168] width 7 height 7
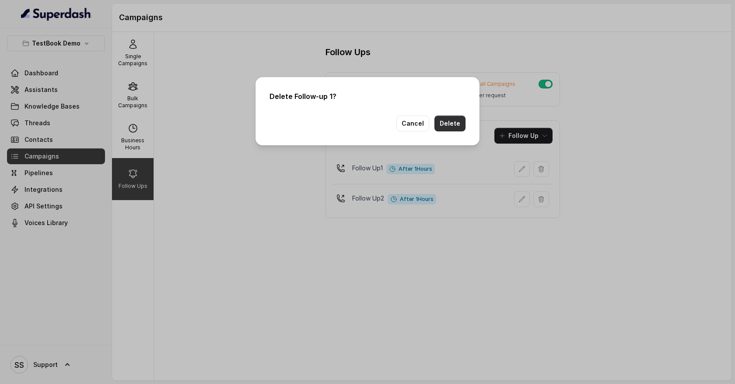
click at [456, 122] on button "Delete" at bounding box center [450, 124] width 31 height 16
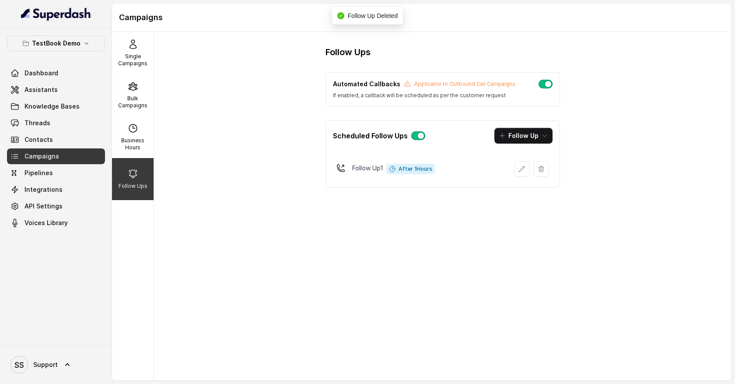
click at [540, 174] on button "button" at bounding box center [541, 169] width 16 height 16
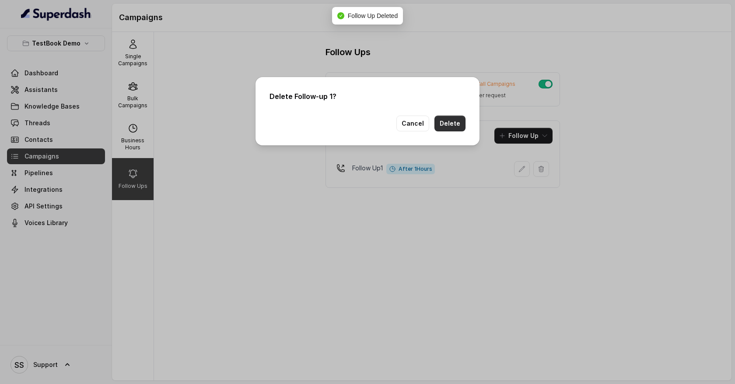
click at [460, 124] on button "Delete" at bounding box center [450, 124] width 31 height 16
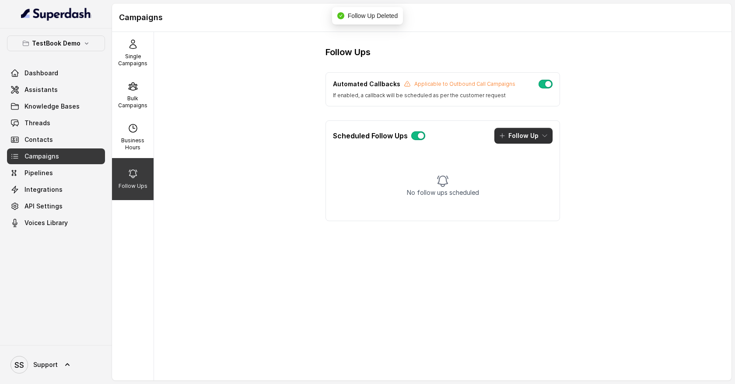
click at [545, 137] on icon "button" at bounding box center [544, 135] width 7 height 7
click at [531, 172] on div "Call" at bounding box center [517, 173] width 42 height 9
click at [362, 123] on div "Scheduled Follow Ups Follow Up" at bounding box center [443, 136] width 234 height 30
click at [538, 135] on button "Follow Up" at bounding box center [523, 136] width 58 height 16
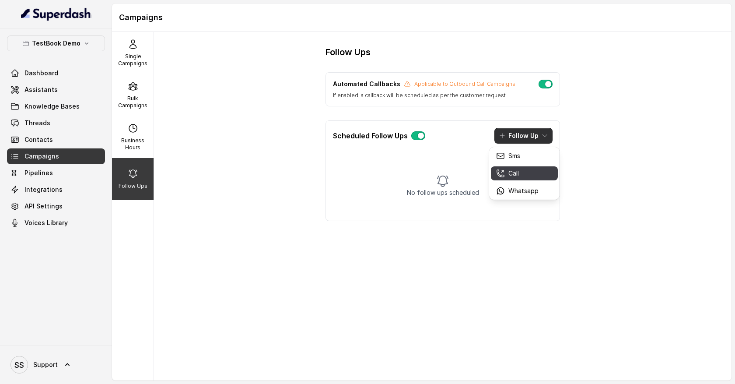
click at [532, 171] on div "Call" at bounding box center [517, 173] width 42 height 9
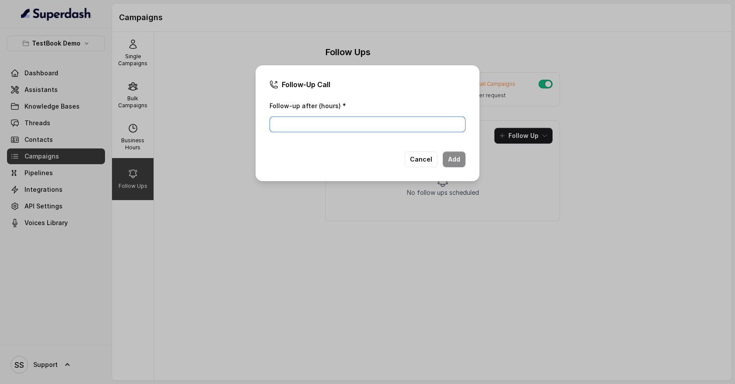
click at [381, 124] on input "Follow-up after (hours) *" at bounding box center [368, 124] width 196 height 16
type input "1"
click at [459, 156] on button "Add" at bounding box center [454, 159] width 23 height 16
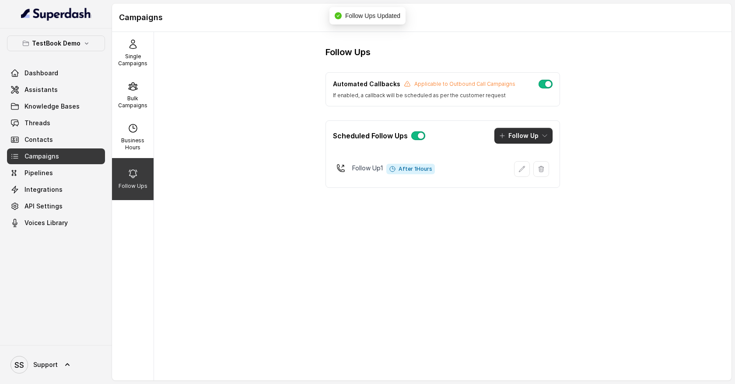
click at [545, 137] on icon "button" at bounding box center [544, 135] width 7 height 7
click at [531, 173] on div "Call" at bounding box center [517, 173] width 42 height 9
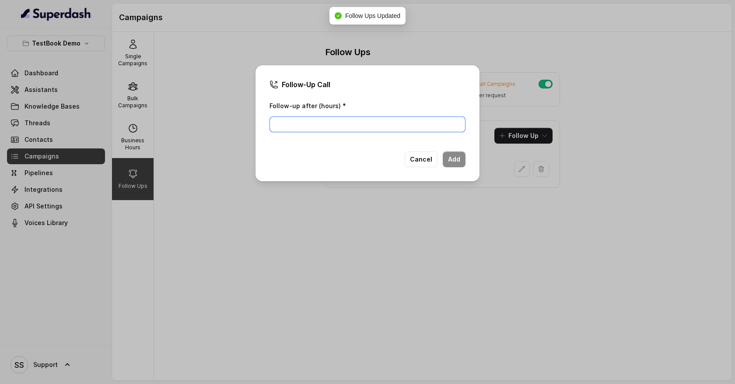
click at [326, 127] on input "Follow-up after (hours) *" at bounding box center [368, 124] width 196 height 16
type input "2"
click at [460, 159] on button "Add" at bounding box center [454, 159] width 23 height 16
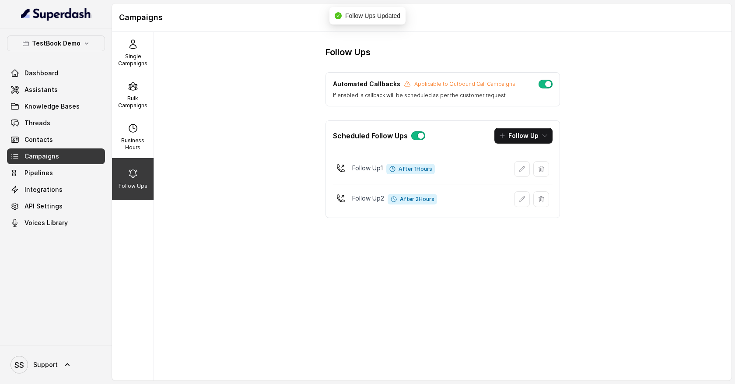
click at [540, 142] on button "Follow Up" at bounding box center [523, 136] width 58 height 16
click at [531, 156] on div "Sms" at bounding box center [517, 155] width 42 height 9
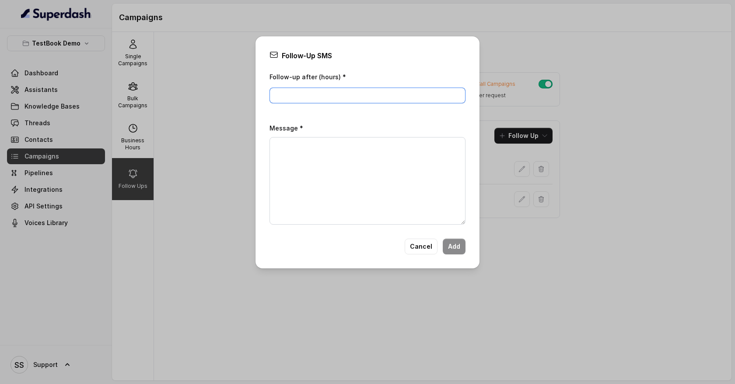
click at [327, 91] on input "Follow-up after (hours) *" at bounding box center [368, 96] width 196 height 16
type input "2"
click at [310, 158] on textarea "Message *" at bounding box center [368, 181] width 196 height 88
type textarea "adada a"
click at [423, 252] on button "Cancel" at bounding box center [421, 246] width 33 height 16
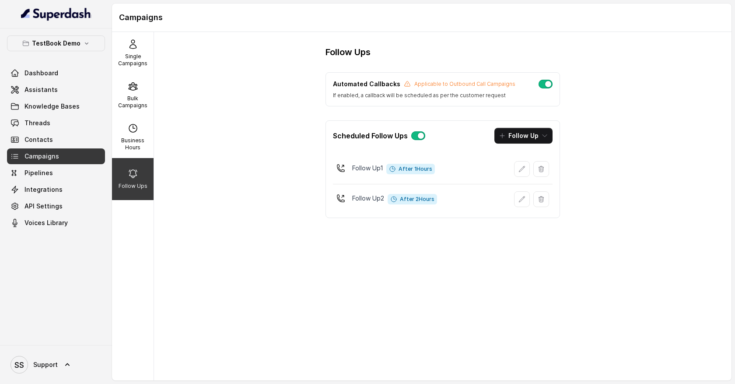
click at [547, 84] on button "button" at bounding box center [546, 84] width 14 height 9
click at [543, 86] on button "button" at bounding box center [546, 84] width 14 height 9
click at [74, 129] on link "Threads" at bounding box center [56, 123] width 98 height 16
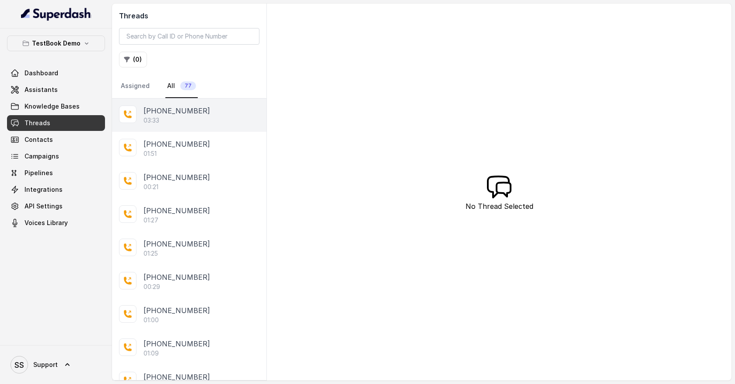
click at [151, 124] on p "03:33" at bounding box center [152, 120] width 16 height 9
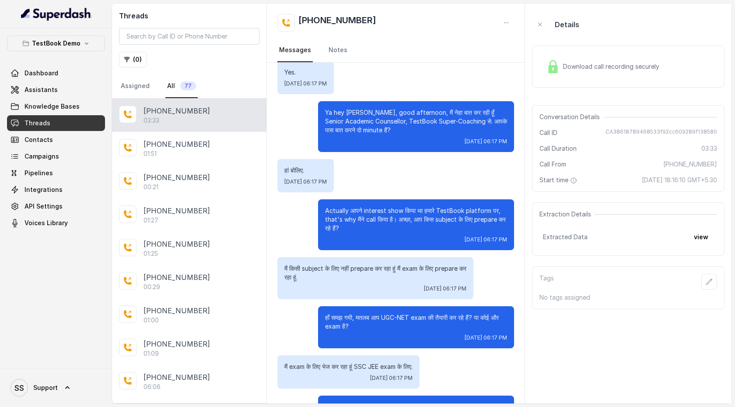
scroll to position [282, 0]
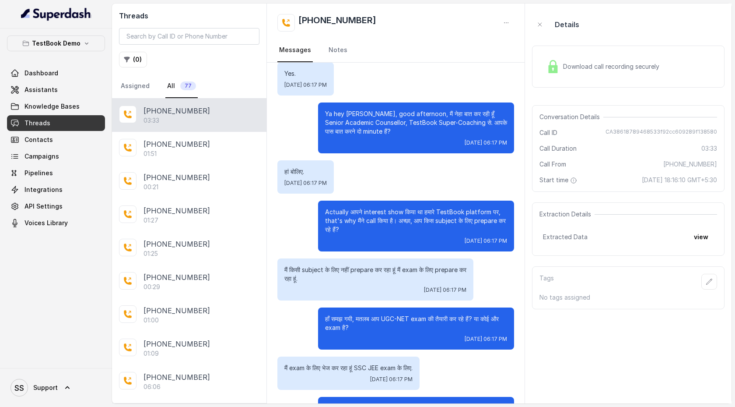
click at [343, 149] on div "Ya hey [PERSON_NAME], good afternoon, मैं नेहा बात कर रही हूँ Senior Academic C…" at bounding box center [416, 127] width 196 height 51
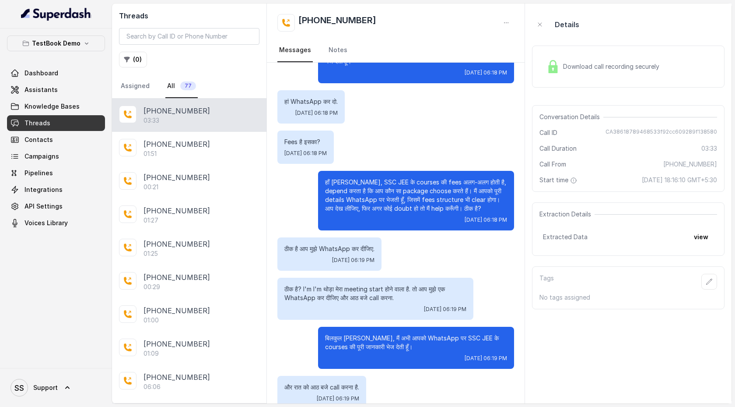
scroll to position [1041, 0]
